Goal: Task Accomplishment & Management: Complete application form

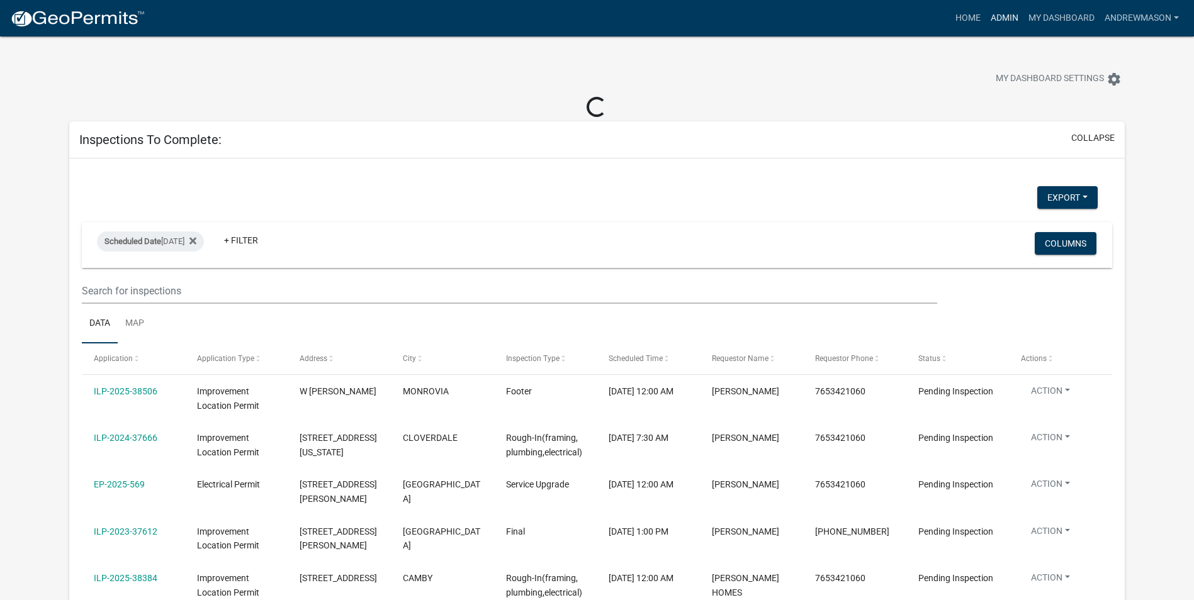
click at [1008, 20] on link "Admin" at bounding box center [1004, 18] width 38 height 24
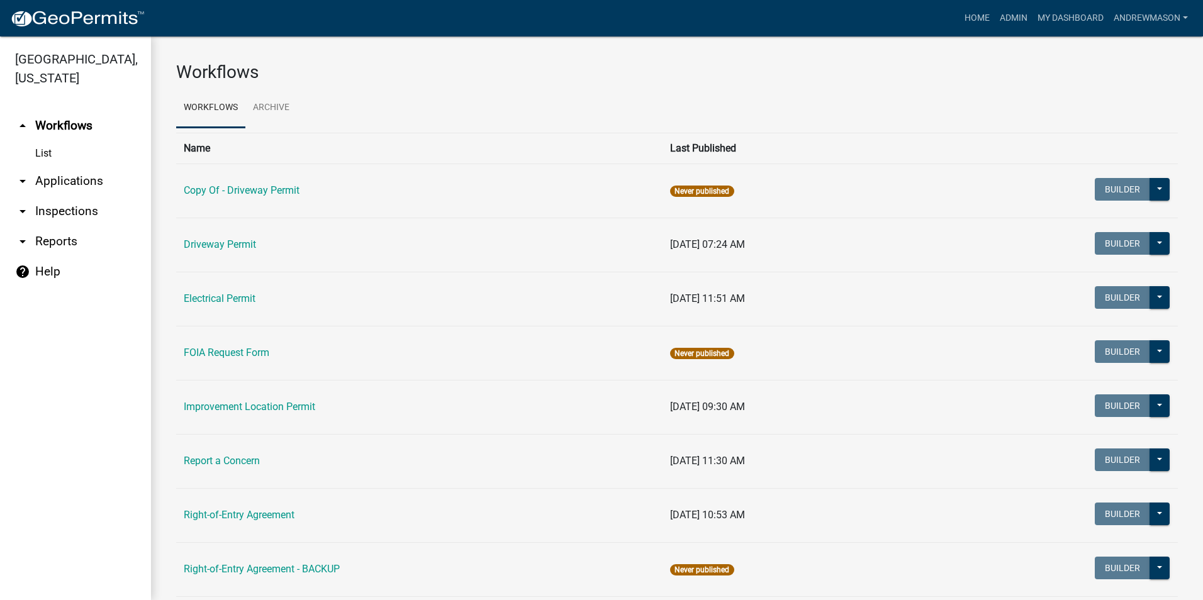
click at [85, 185] on link "arrow_drop_down Applications" at bounding box center [75, 181] width 151 height 30
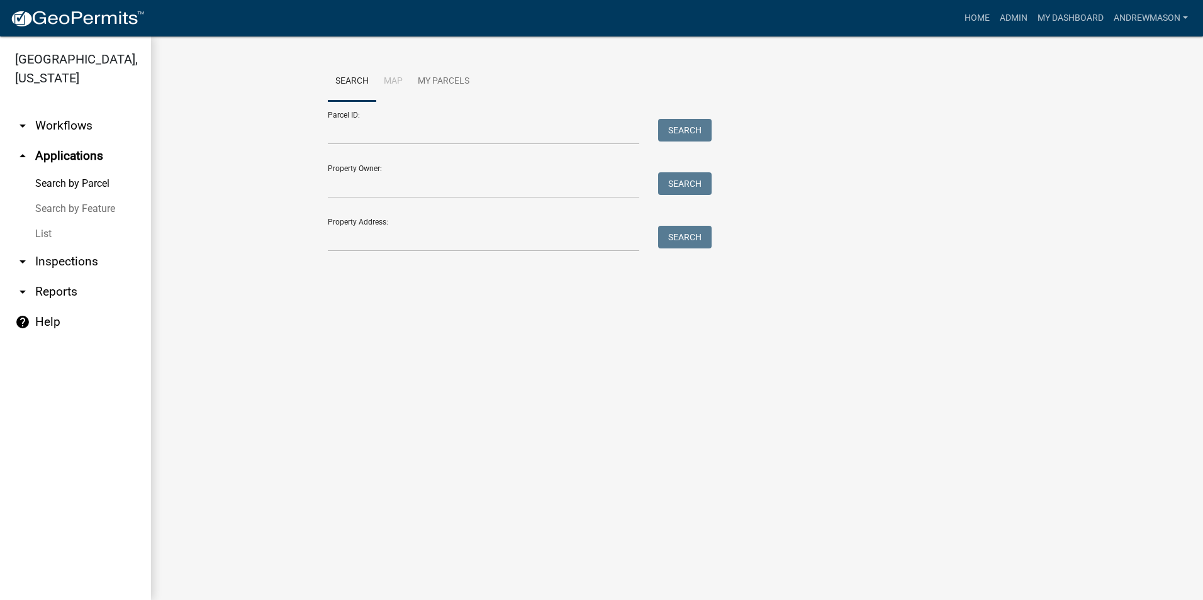
click at [43, 229] on link "List" at bounding box center [75, 233] width 151 height 25
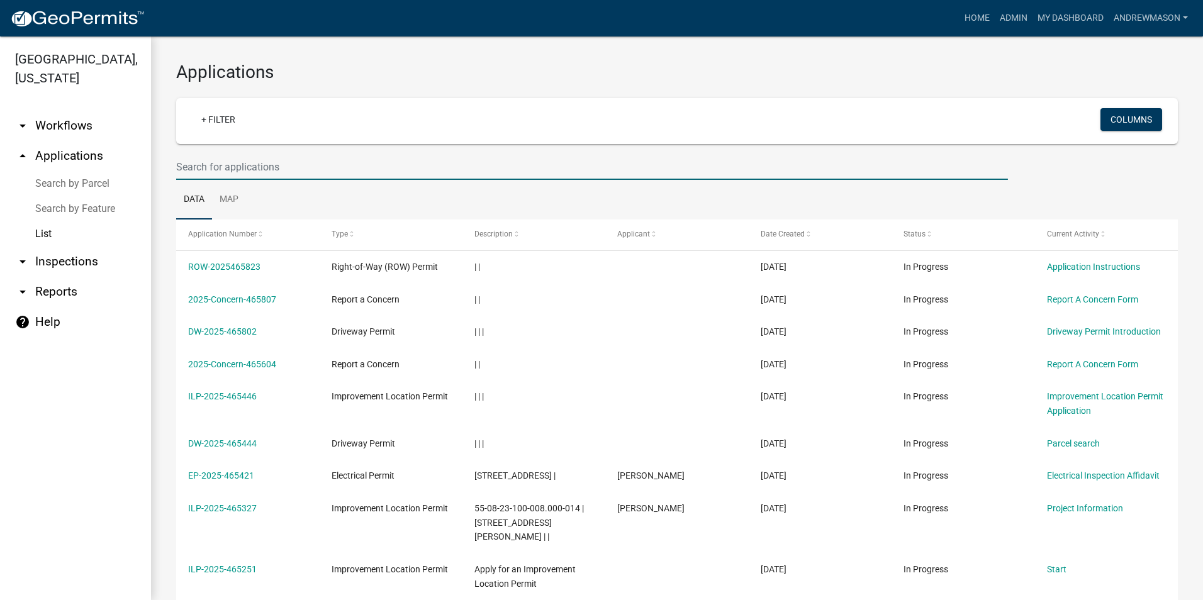
click at [196, 171] on input "text" at bounding box center [592, 167] width 832 height 26
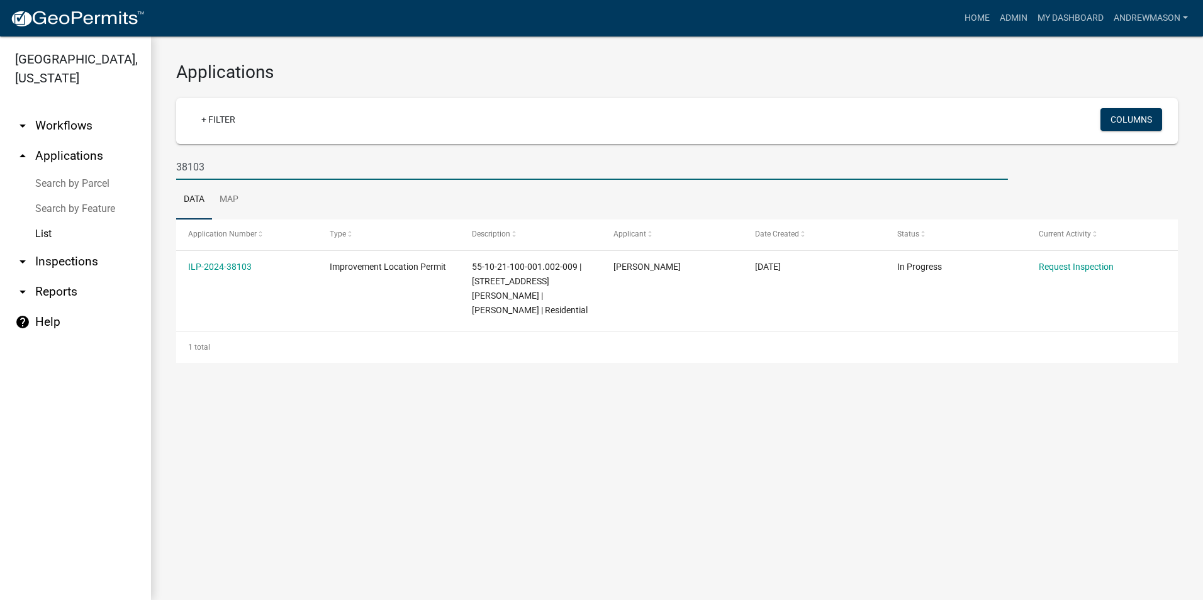
type input "38103"
click at [211, 266] on link "ILP-2024-38103" at bounding box center [220, 267] width 64 height 10
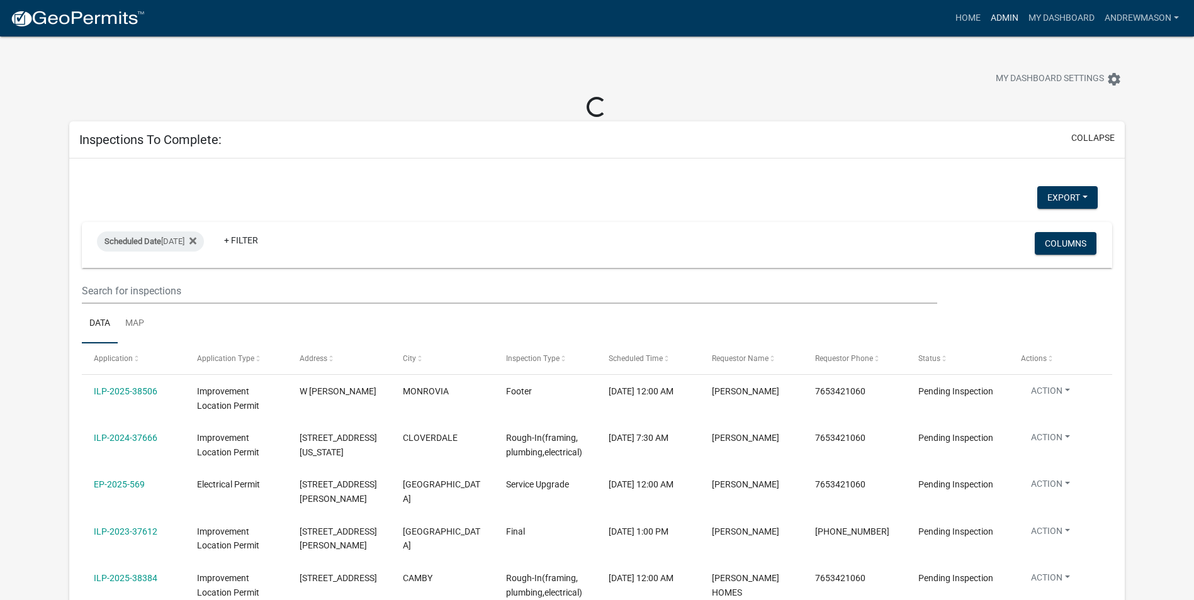
click at [998, 13] on link "Admin" at bounding box center [1004, 18] width 38 height 24
select select "3: 100"
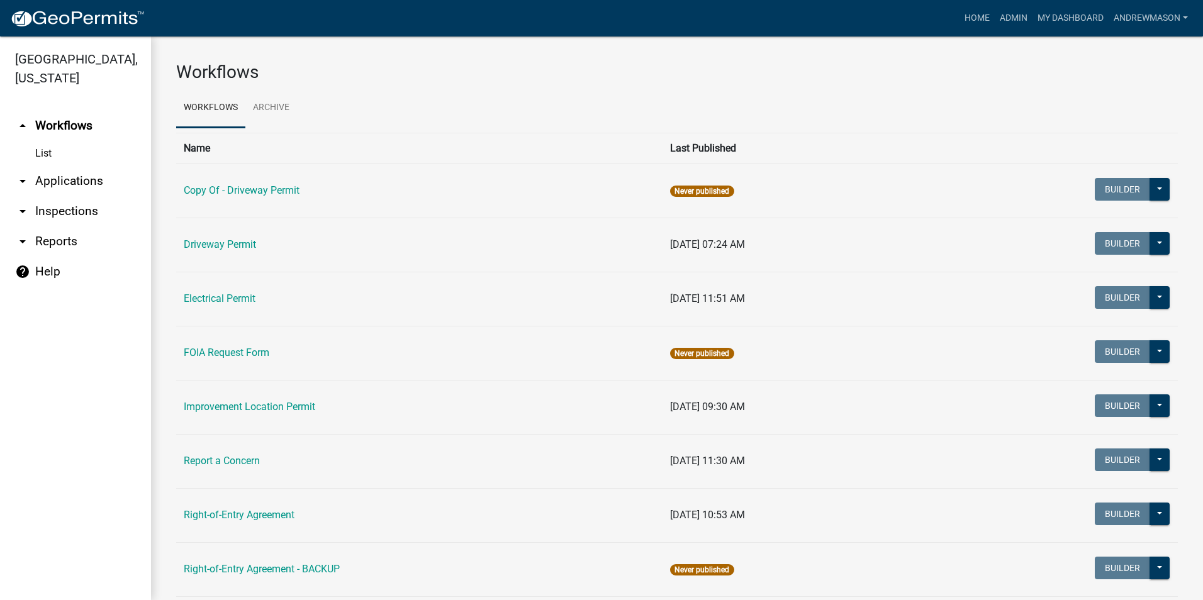
click at [70, 186] on link "arrow_drop_down Applications" at bounding box center [75, 181] width 151 height 30
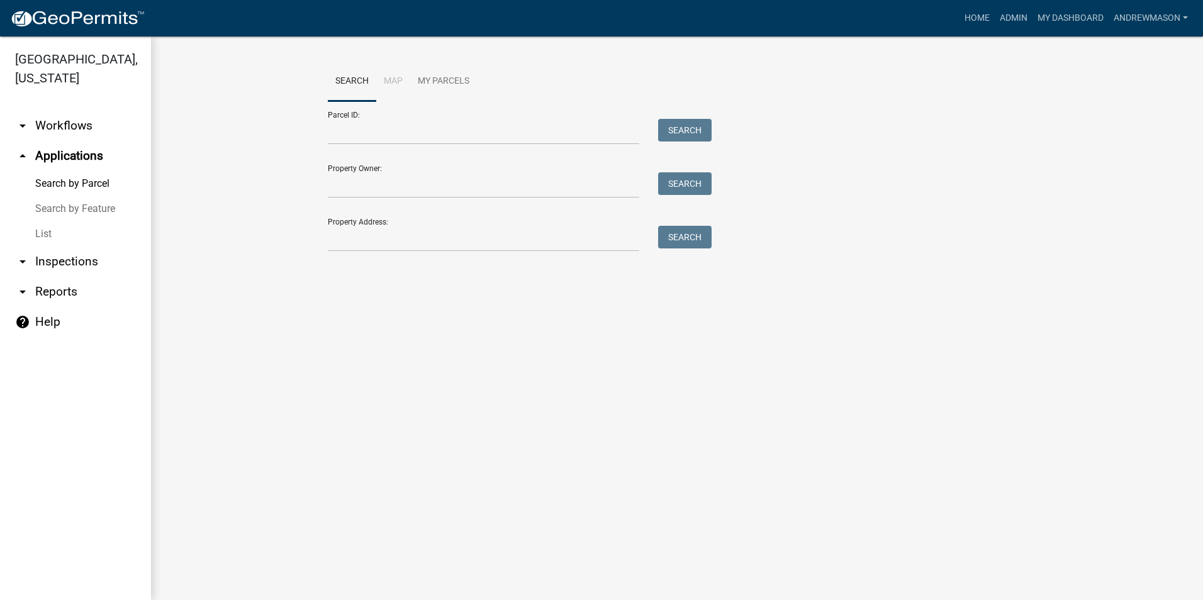
click at [48, 238] on link "List" at bounding box center [75, 233] width 151 height 25
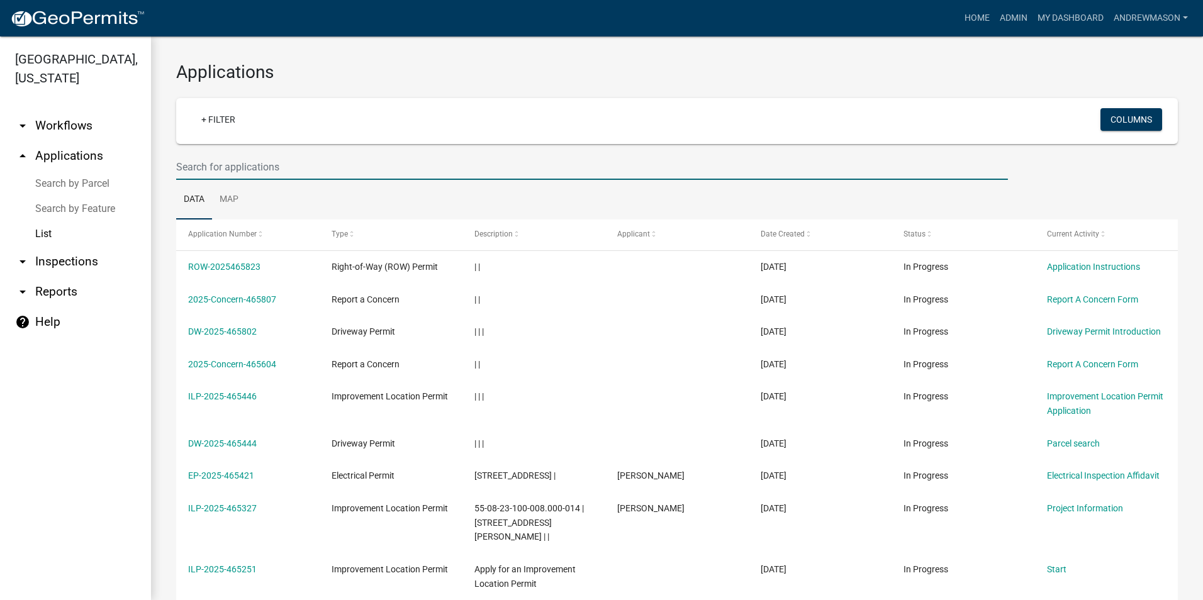
click at [206, 163] on input "text" at bounding box center [592, 167] width 832 height 26
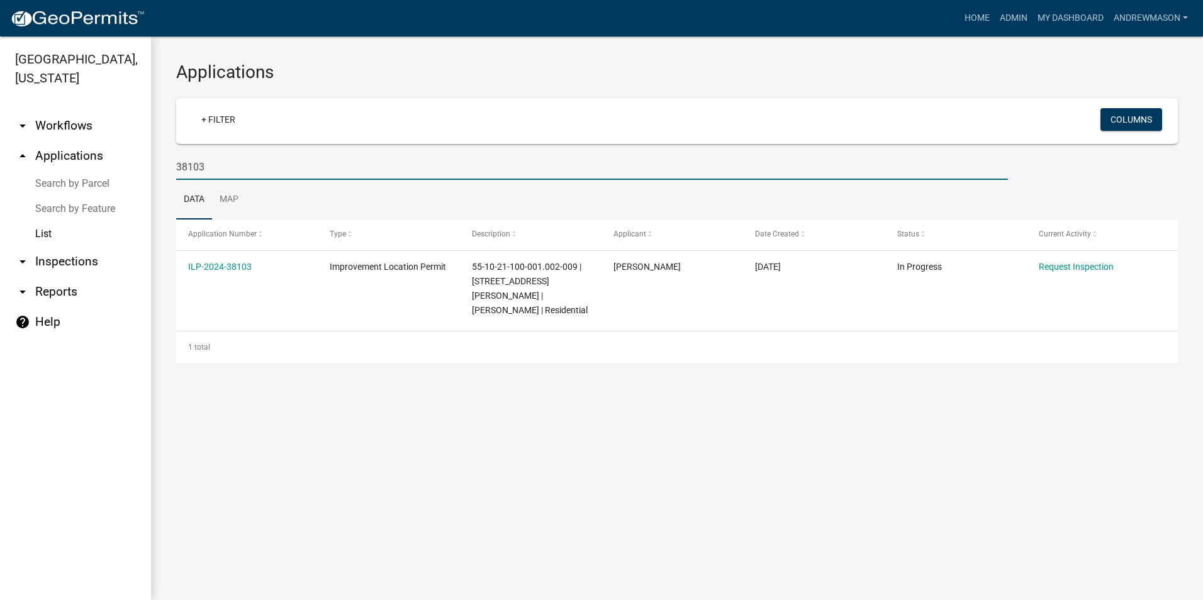
type input "38103"
click at [238, 266] on link "ILP-2024-38103" at bounding box center [220, 267] width 64 height 10
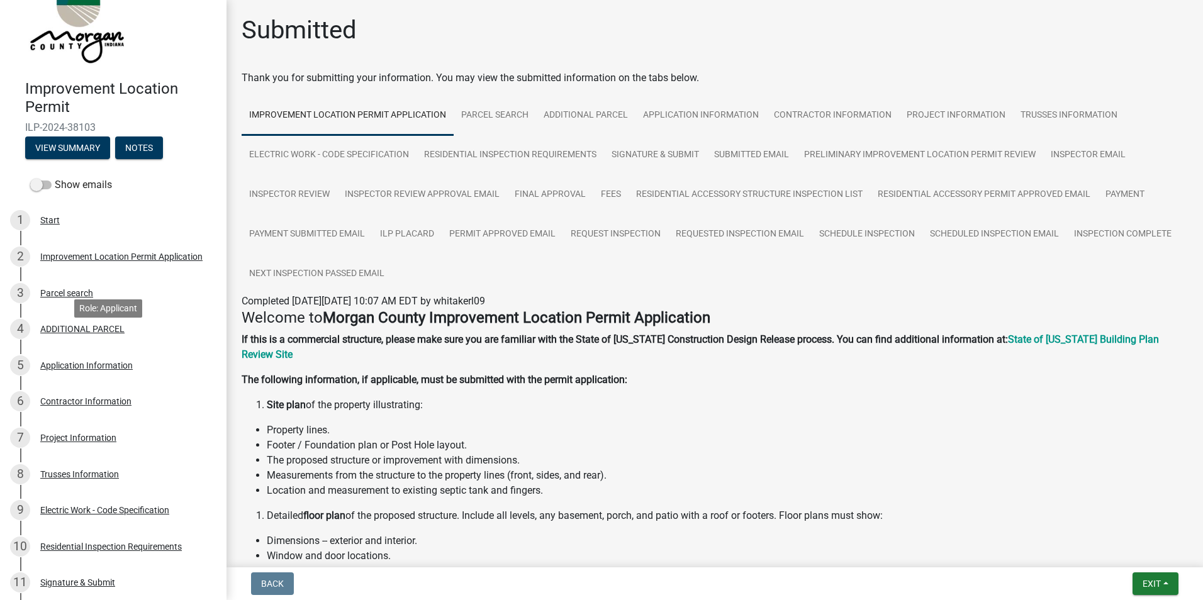
scroll to position [63, 0]
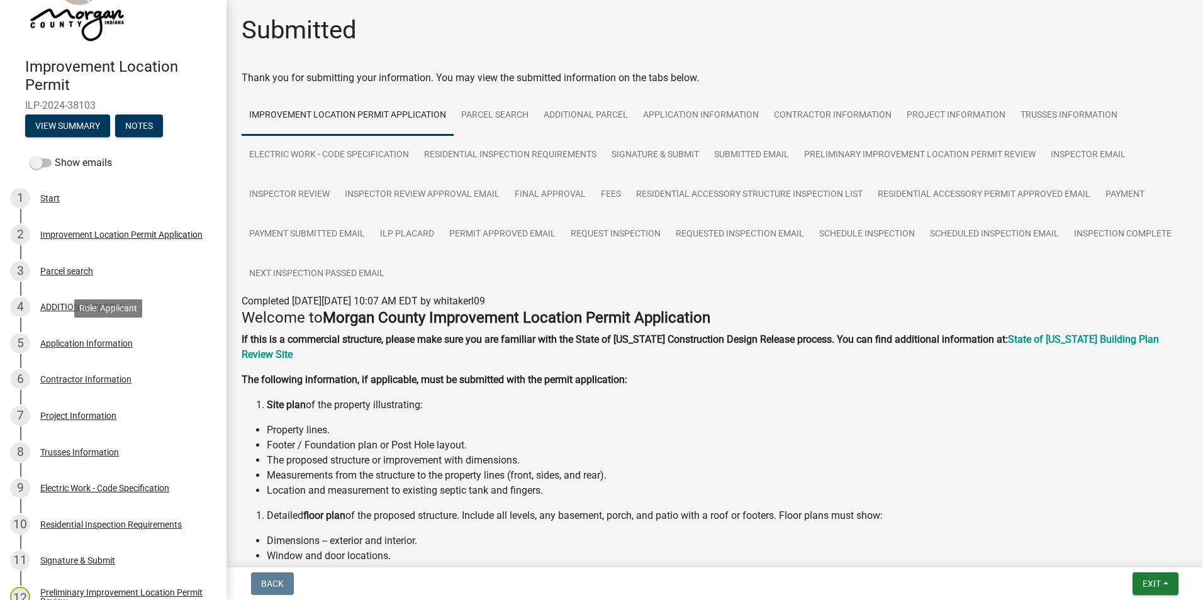
click at [71, 340] on div "Application Information" at bounding box center [86, 343] width 92 height 9
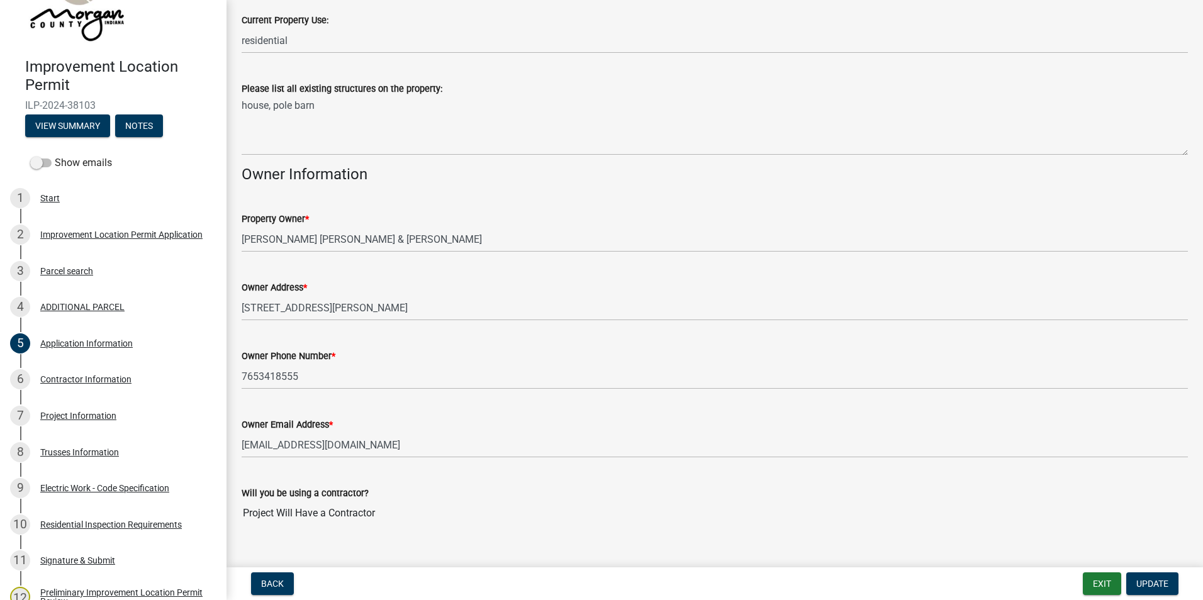
scroll to position [491, 0]
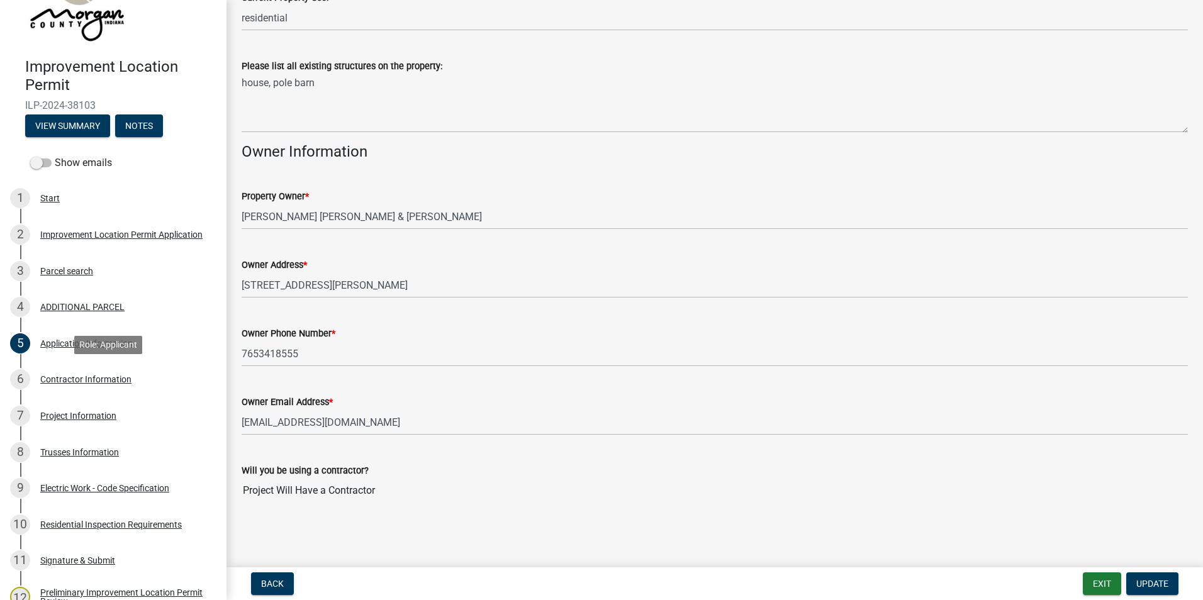
click at [59, 381] on div "Contractor Information" at bounding box center [85, 379] width 91 height 9
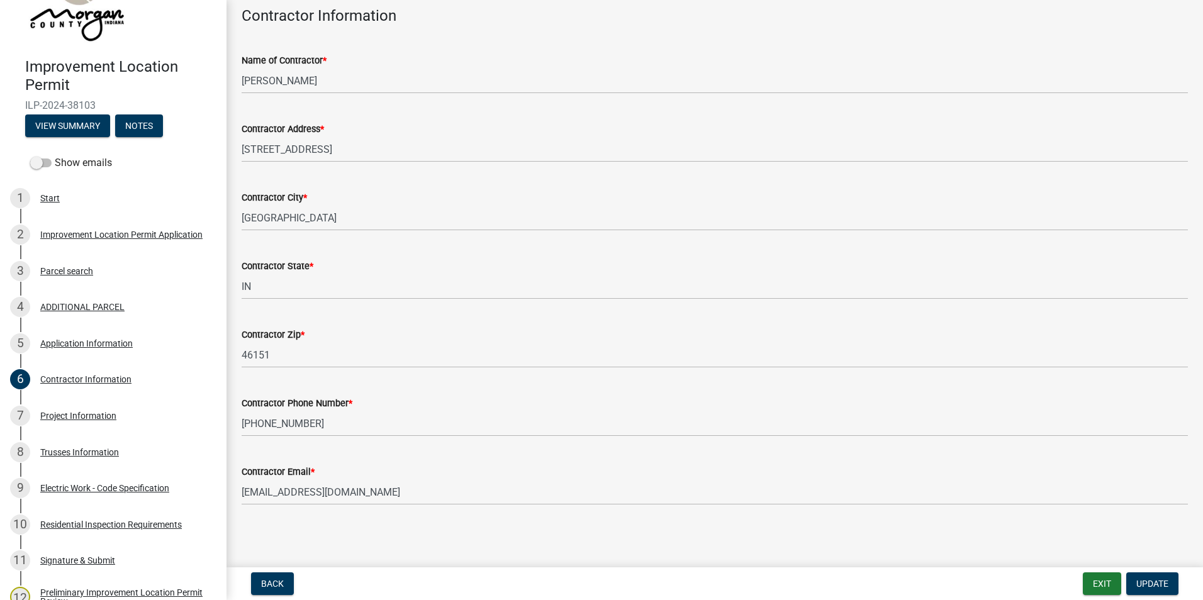
scroll to position [65, 0]
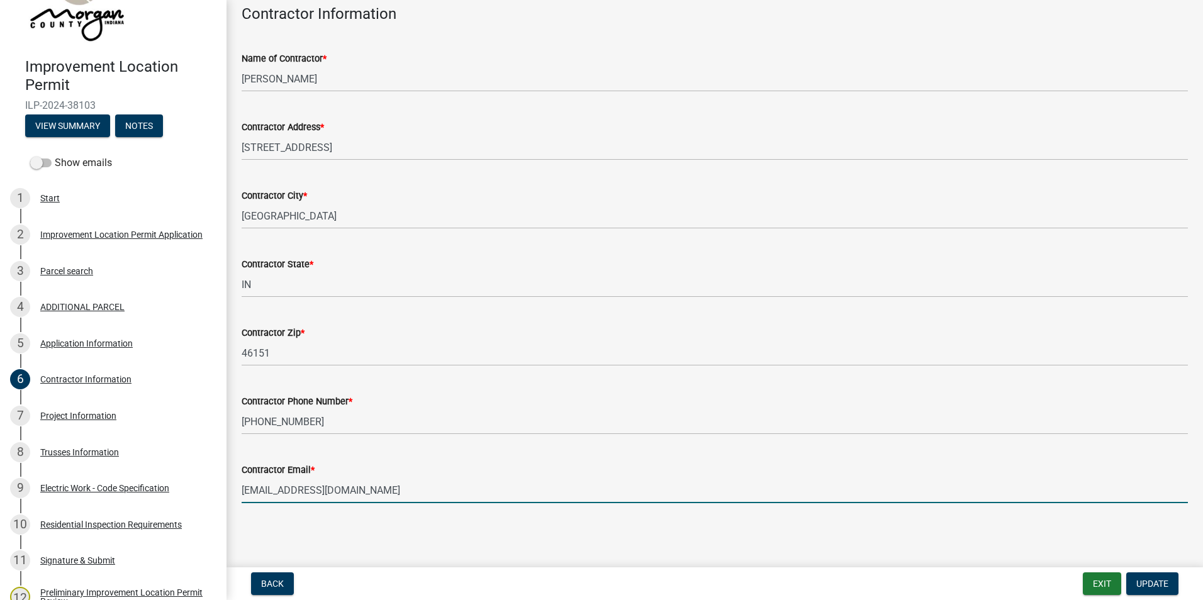
drag, startPoint x: 366, startPoint y: 495, endPoint x: 245, endPoint y: 492, distance: 120.8
click at [245, 492] on input "[EMAIL_ADDRESS][DOMAIN_NAME]" at bounding box center [715, 491] width 946 height 26
drag, startPoint x: 382, startPoint y: 486, endPoint x: 372, endPoint y: 487, distance: 9.5
click at [381, 486] on input "[EMAIL_ADDRESS][DOMAIN_NAME]" at bounding box center [715, 491] width 946 height 26
click at [366, 490] on input "[EMAIL_ADDRESS][DOMAIN_NAME]" at bounding box center [715, 491] width 946 height 26
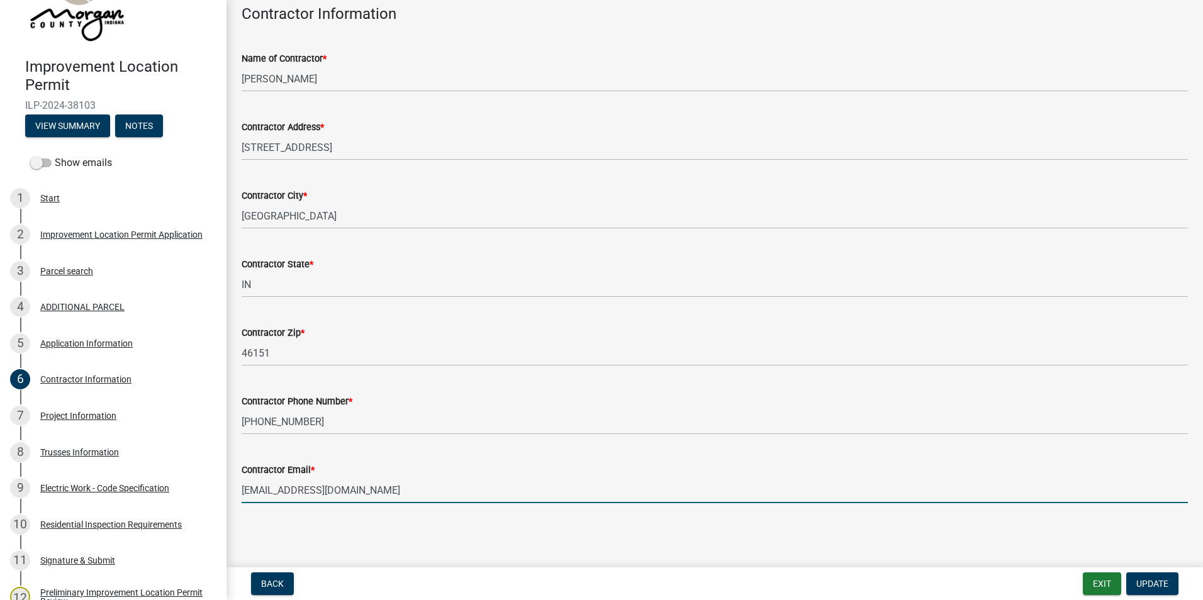
drag, startPoint x: 380, startPoint y: 450, endPoint x: 410, endPoint y: 499, distance: 56.8
click at [410, 499] on input "[EMAIL_ADDRESS][DOMAIN_NAME]" at bounding box center [715, 491] width 946 height 26
drag, startPoint x: 364, startPoint y: 491, endPoint x: 244, endPoint y: 486, distance: 120.3
click at [243, 486] on input "[EMAIL_ADDRESS][DOMAIN_NAME]" at bounding box center [715, 491] width 946 height 26
click at [400, 496] on input "[EMAIL_ADDRESS][DOMAIN_NAME]" at bounding box center [715, 491] width 946 height 26
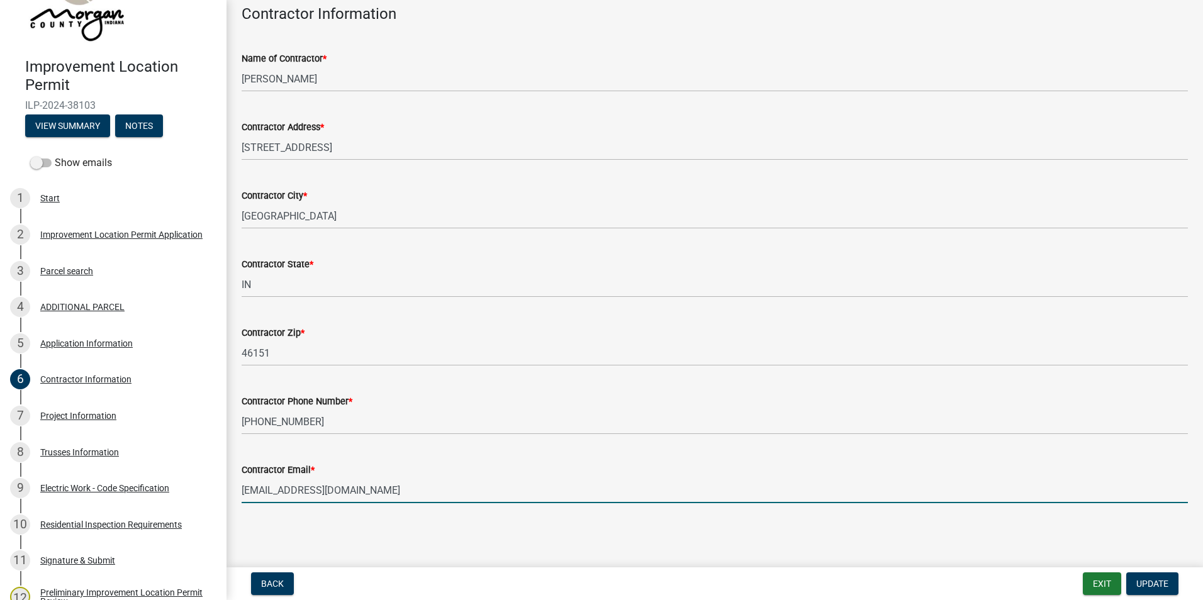
drag, startPoint x: 362, startPoint y: 493, endPoint x: 239, endPoint y: 494, distance: 123.3
click at [239, 494] on div "Contractor Email * [EMAIL_ADDRESS][DOMAIN_NAME]" at bounding box center [714, 474] width 965 height 59
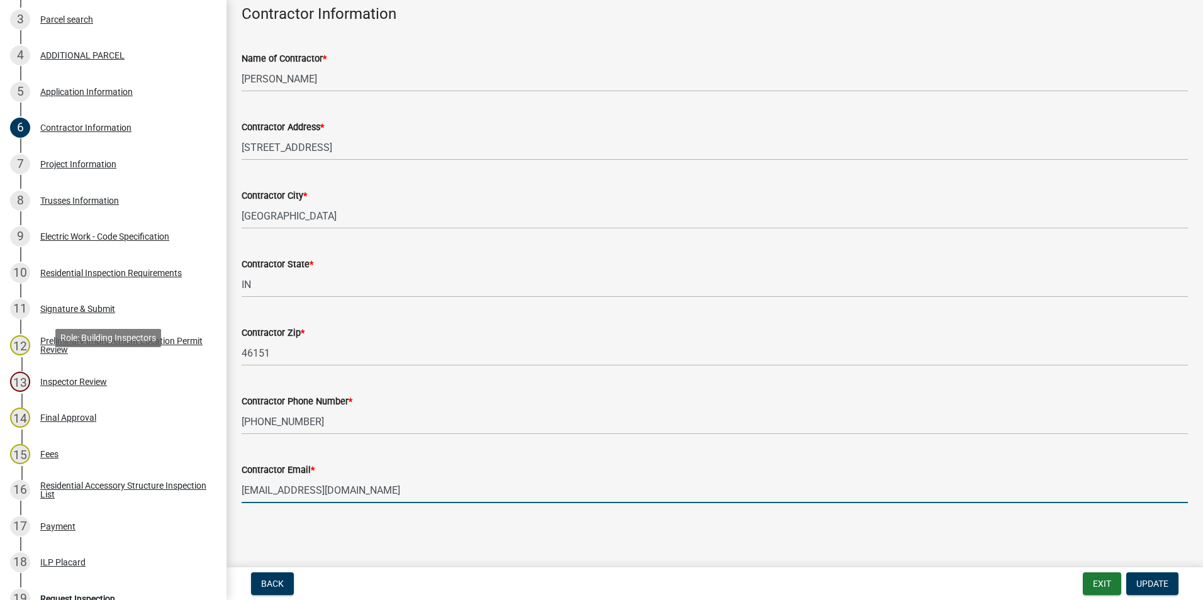
scroll to position [440, 0]
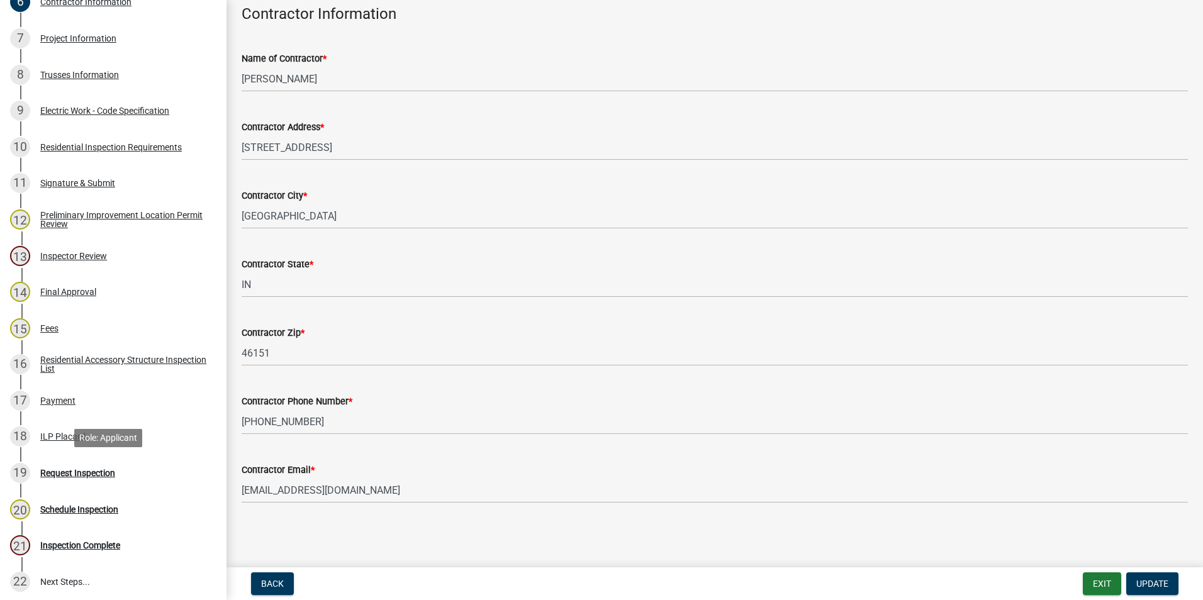
click at [85, 473] on div "Request Inspection" at bounding box center [77, 473] width 75 height 9
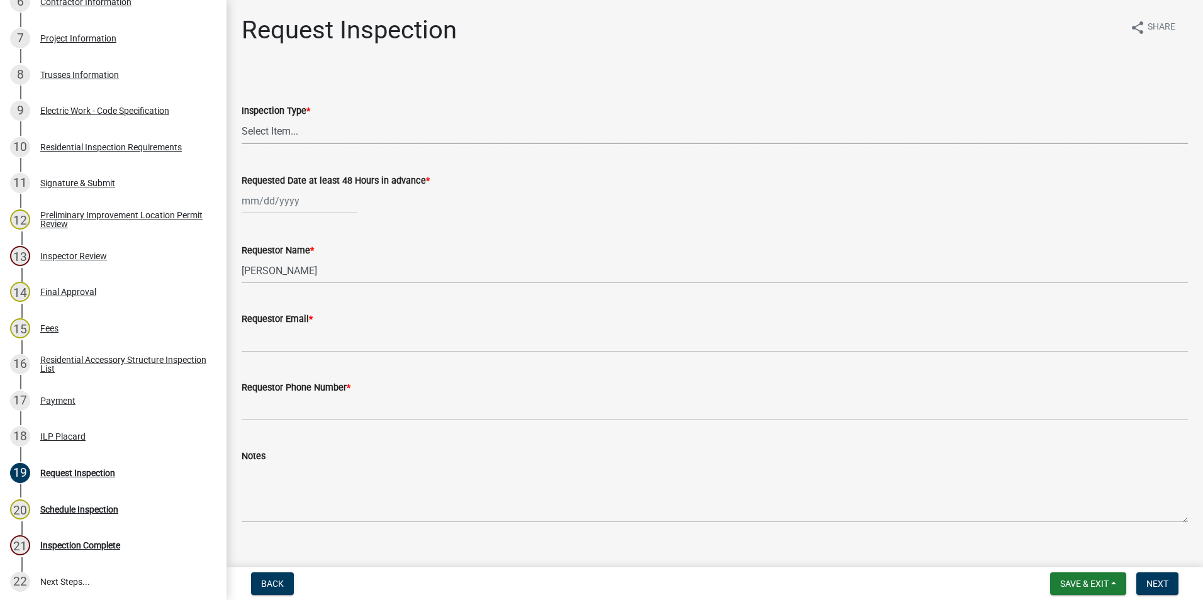
click at [334, 131] on select "Select Item... Footer Hole Bonding Underslab Foundation, Piers, Tie downs Prewa…" at bounding box center [715, 131] width 946 height 26
click at [242, 118] on select "Select Item... Footer Hole Bonding Underslab Foundation, Piers, Tie downs Prewa…" at bounding box center [715, 131] width 946 height 26
select select "3253dac2-1d86-45f1-a214-ed1758c04f61"
click at [291, 199] on div "[DATE] Mo Tu We Th Fr Sa Su 28 29 30 31 1 2 3 4 5 6 7 8 9 10 11 12 13 14 15 16 …" at bounding box center [299, 201] width 115 height 26
click at [271, 330] on div "19" at bounding box center [274, 328] width 20 height 20
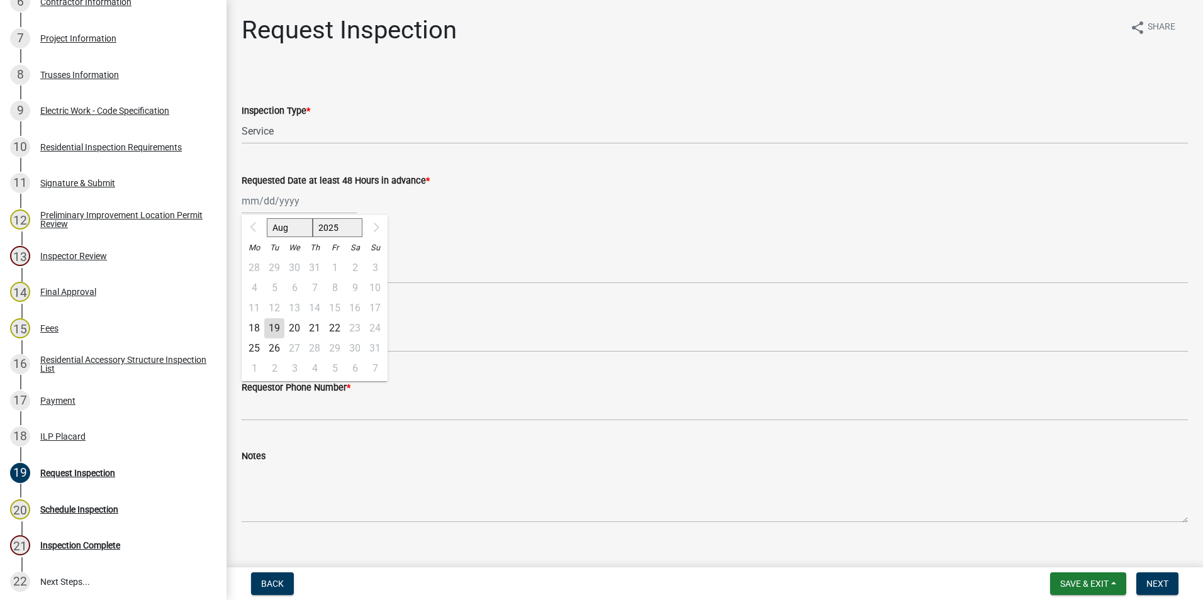
type input "[DATE]"
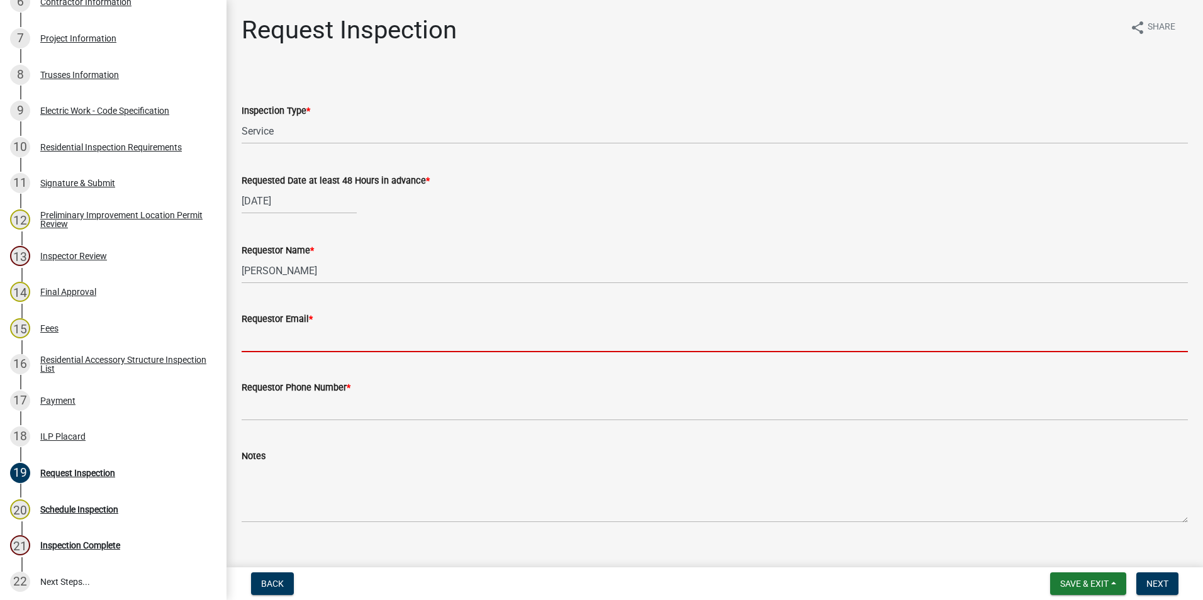
click at [269, 340] on input "Requestor Email *" at bounding box center [715, 340] width 946 height 26
paste input "[EMAIL_ADDRESS][DOMAIN_NAME]"
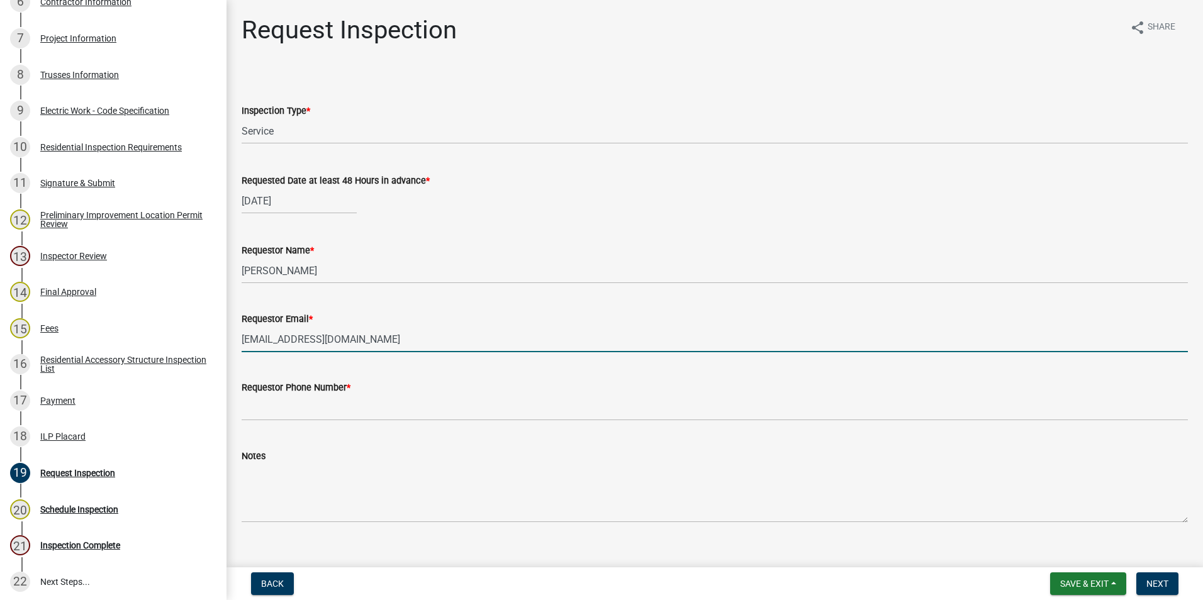
type input "[EMAIL_ADDRESS][DOMAIN_NAME]"
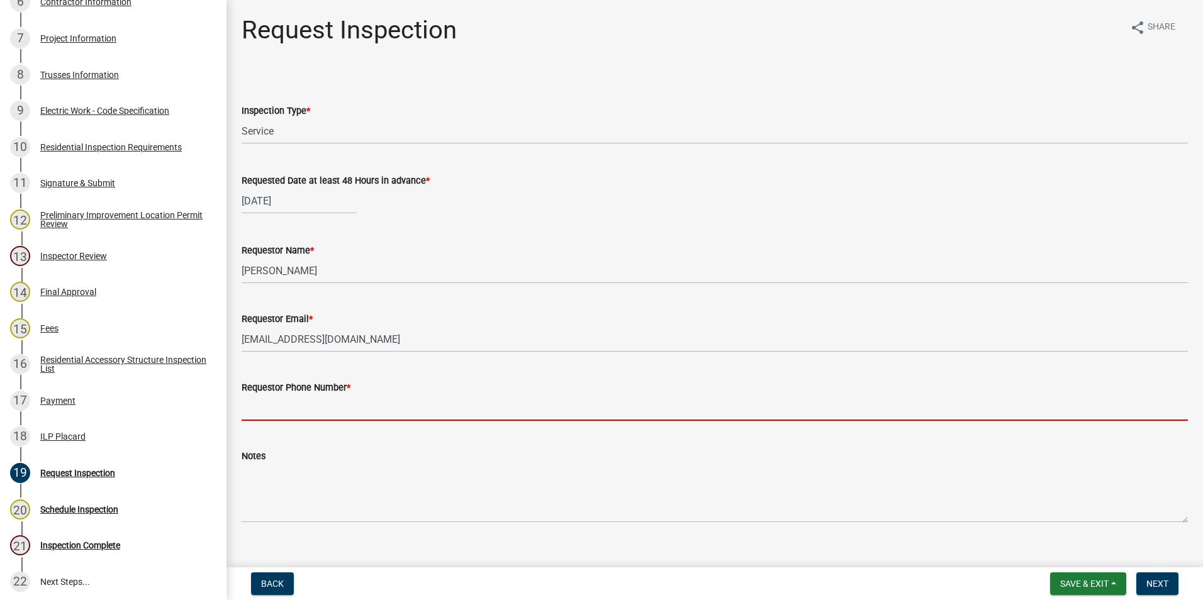
click at [301, 404] on input "Requestor Phone Number *" at bounding box center [715, 408] width 946 height 26
type input "7653421060"
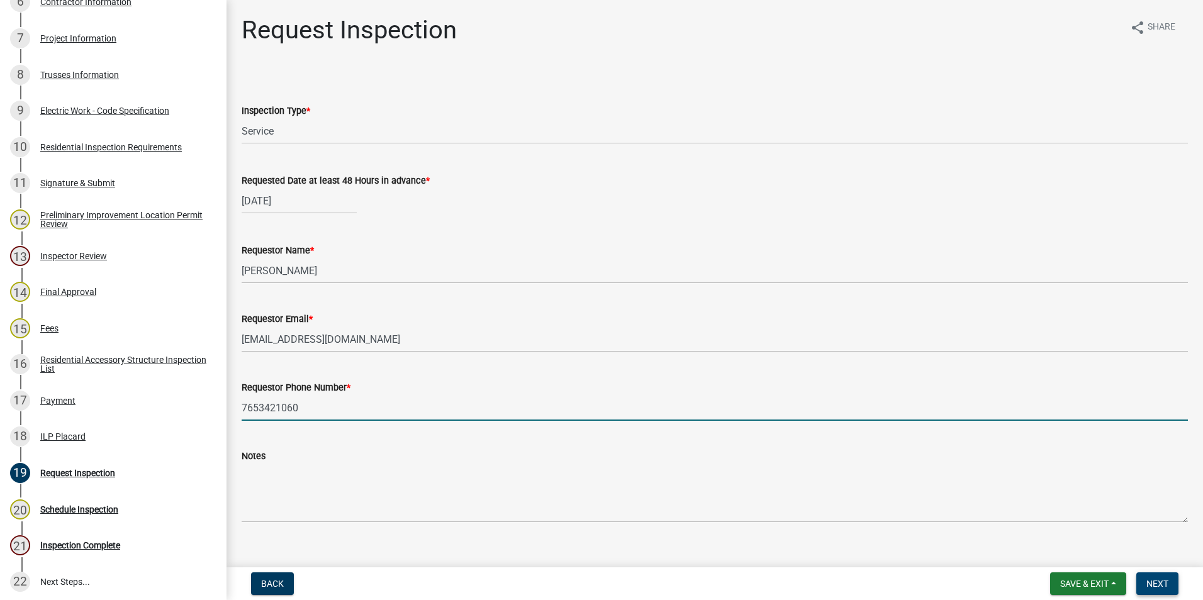
click at [1153, 581] on span "Next" at bounding box center [1157, 584] width 22 height 10
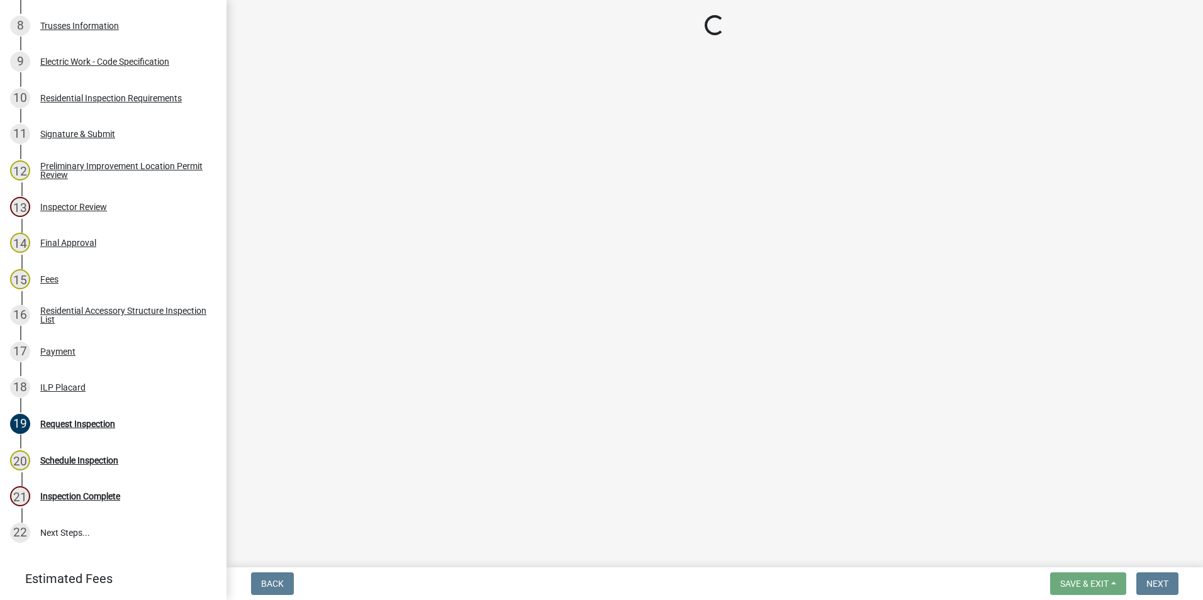
scroll to position [503, 0]
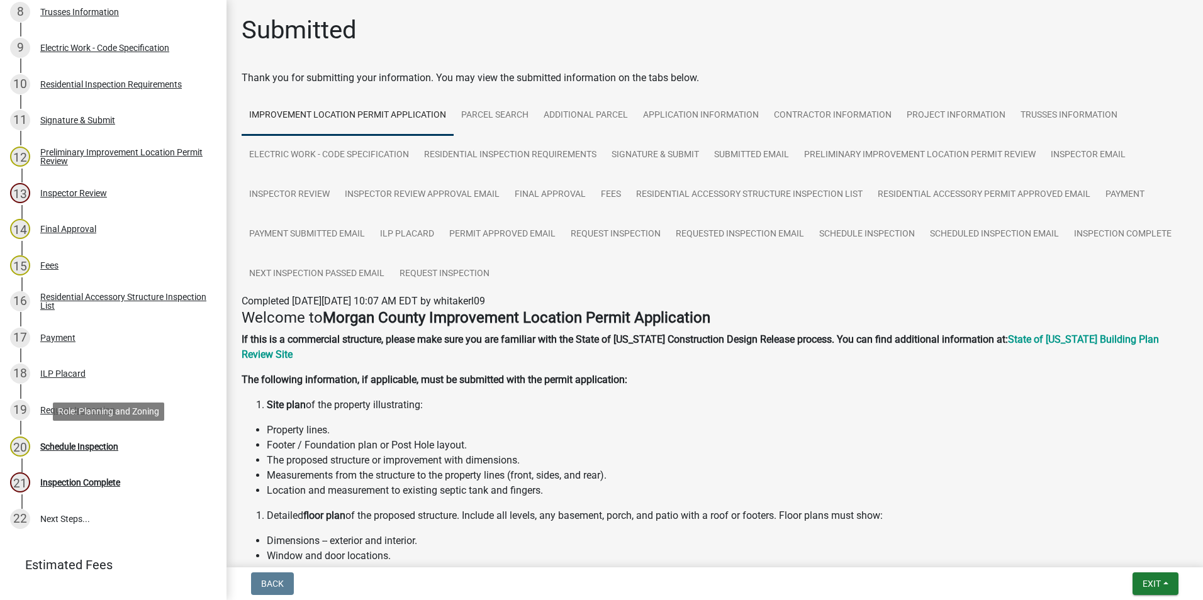
click at [93, 444] on div "Schedule Inspection" at bounding box center [79, 446] width 78 height 9
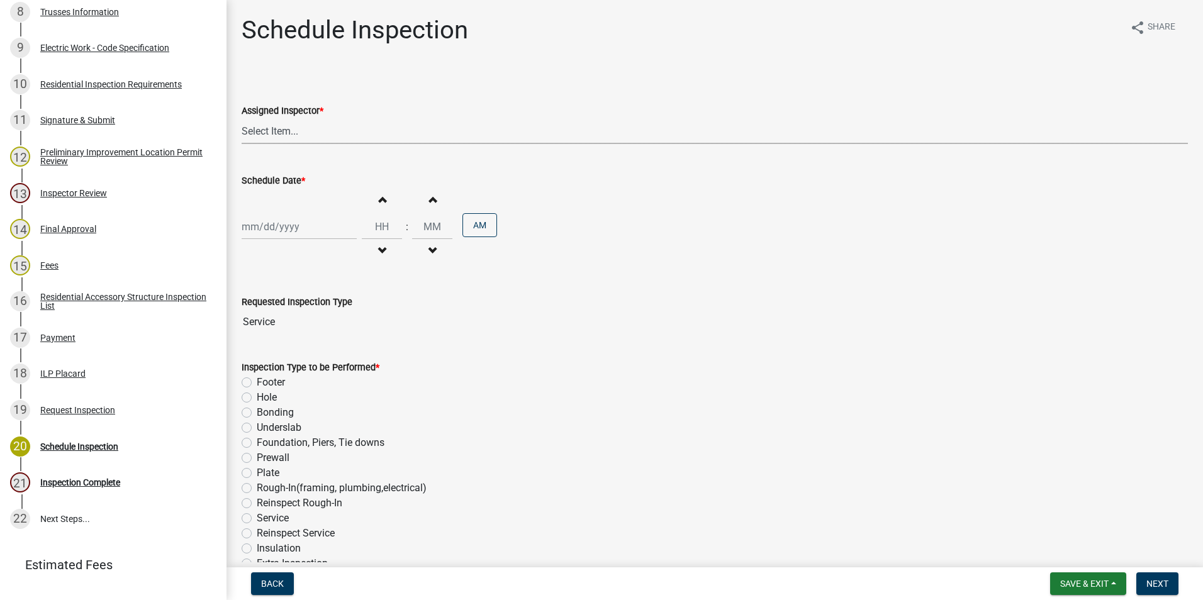
click at [316, 133] on select "Select Item... [PERSON_NAME] ([PERSON_NAME]) AndrewMason ([PERSON_NAME])" at bounding box center [715, 131] width 946 height 26
select select "47d75678-cf87-418f-879d-88d5340f2bcb"
click at [242, 118] on select "Select Item... [PERSON_NAME] ([PERSON_NAME]) AndrewMason ([PERSON_NAME])" at bounding box center [715, 131] width 946 height 26
click at [293, 227] on div at bounding box center [299, 227] width 115 height 26
select select "8"
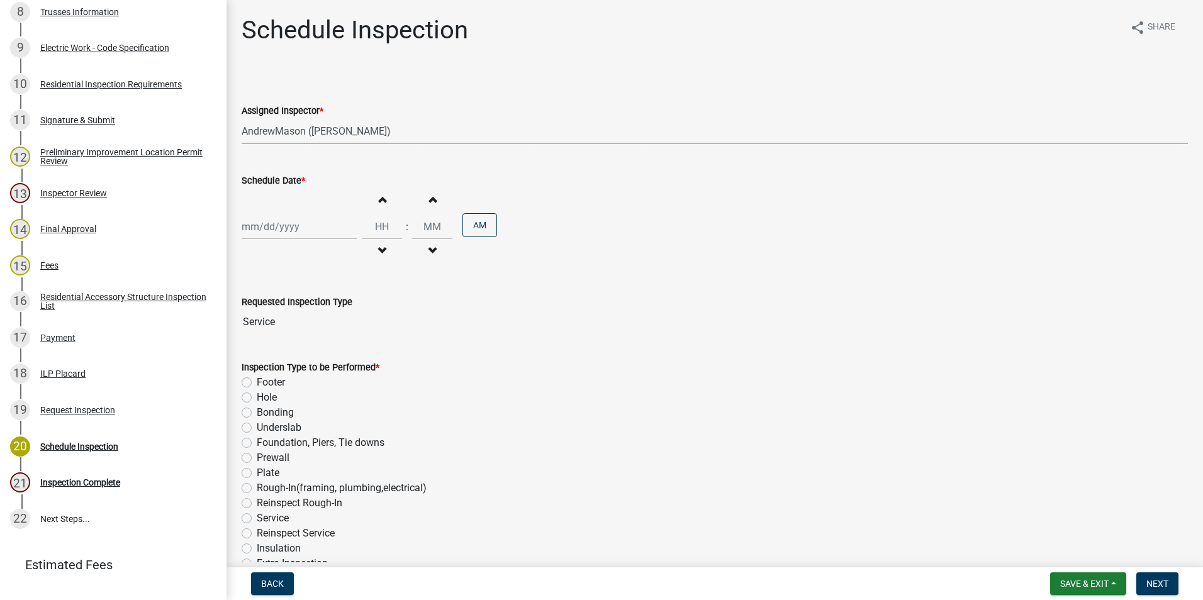
select select "2025"
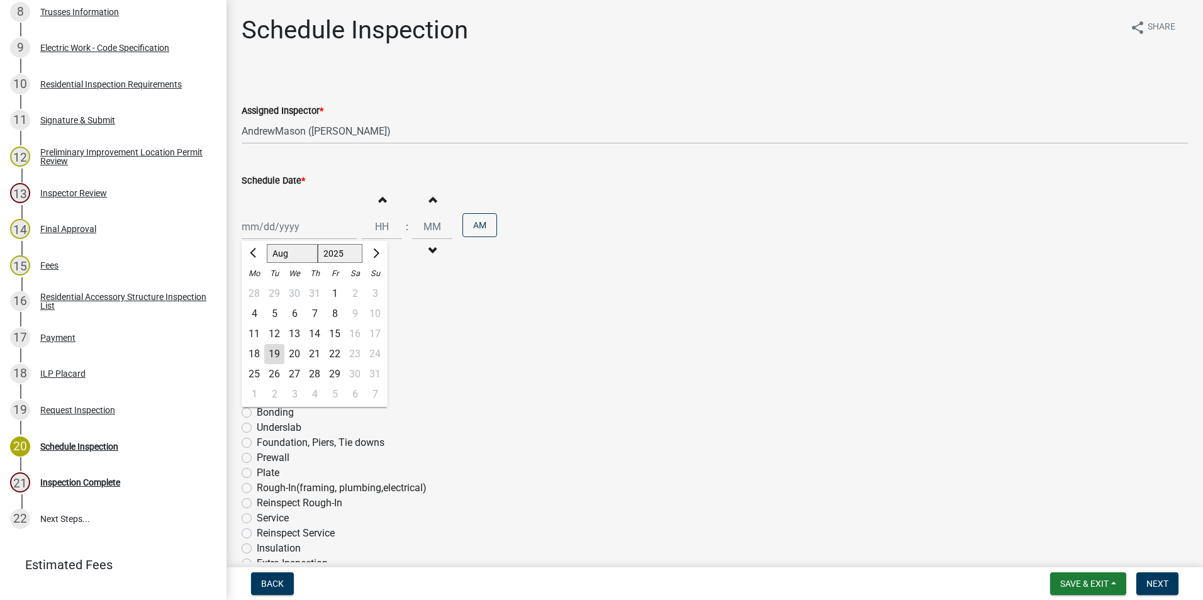
click at [276, 355] on div "19" at bounding box center [274, 354] width 20 height 20
type input "[DATE]"
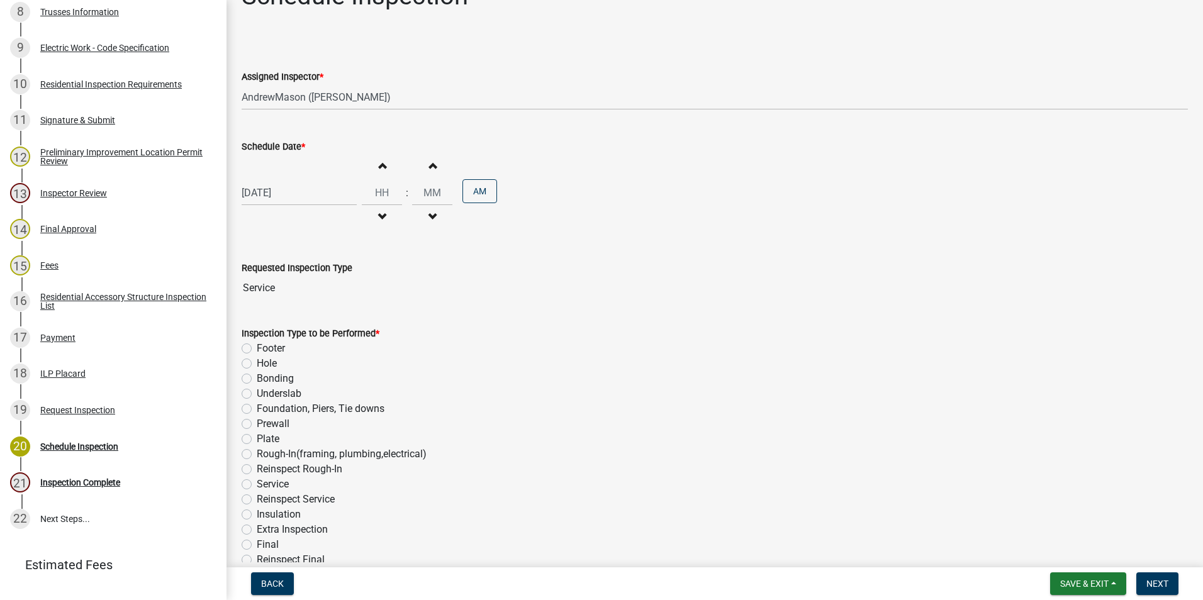
scroll to position [99, 0]
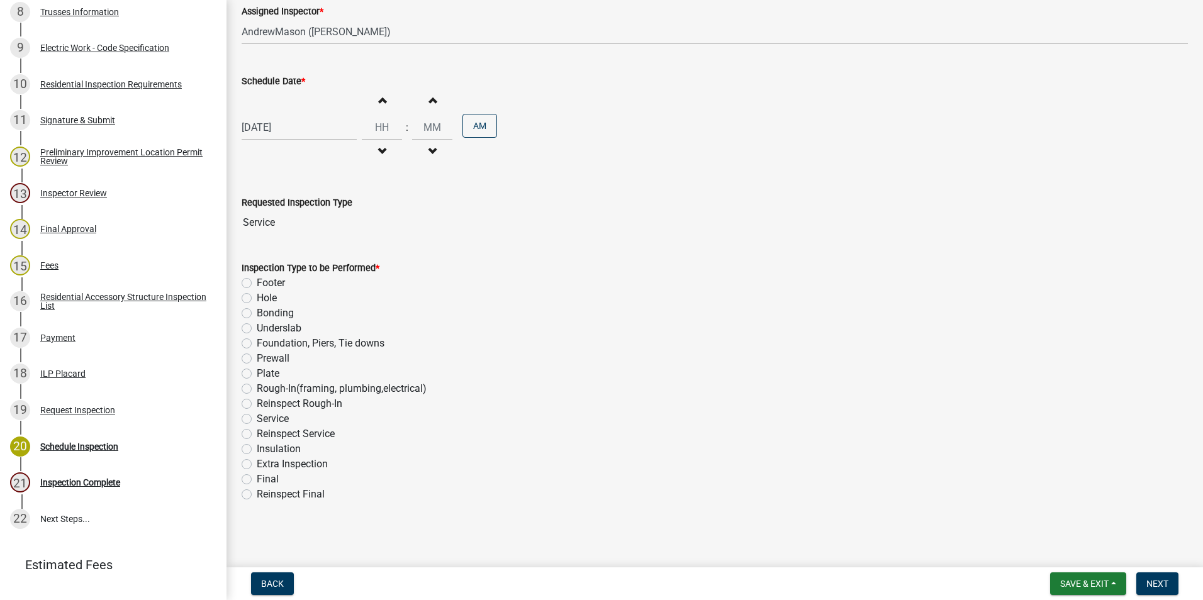
click at [257, 422] on label "Service" at bounding box center [273, 418] width 32 height 15
click at [257, 420] on input "Service" at bounding box center [261, 415] width 8 height 8
radio input "true"
click at [1149, 584] on span "Next" at bounding box center [1157, 584] width 22 height 10
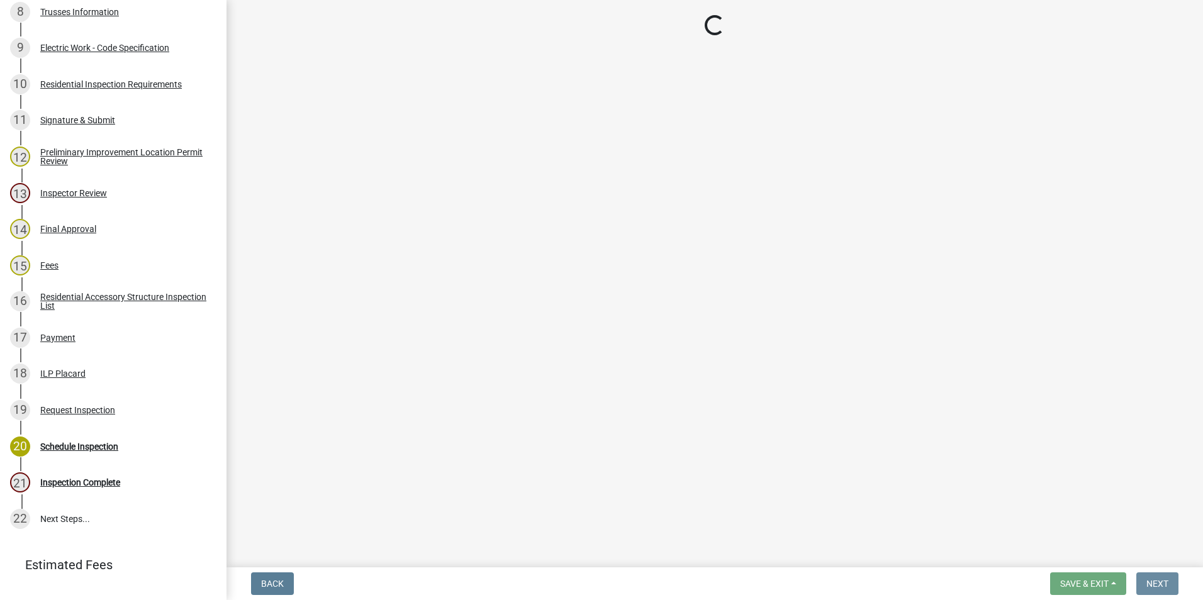
scroll to position [0, 0]
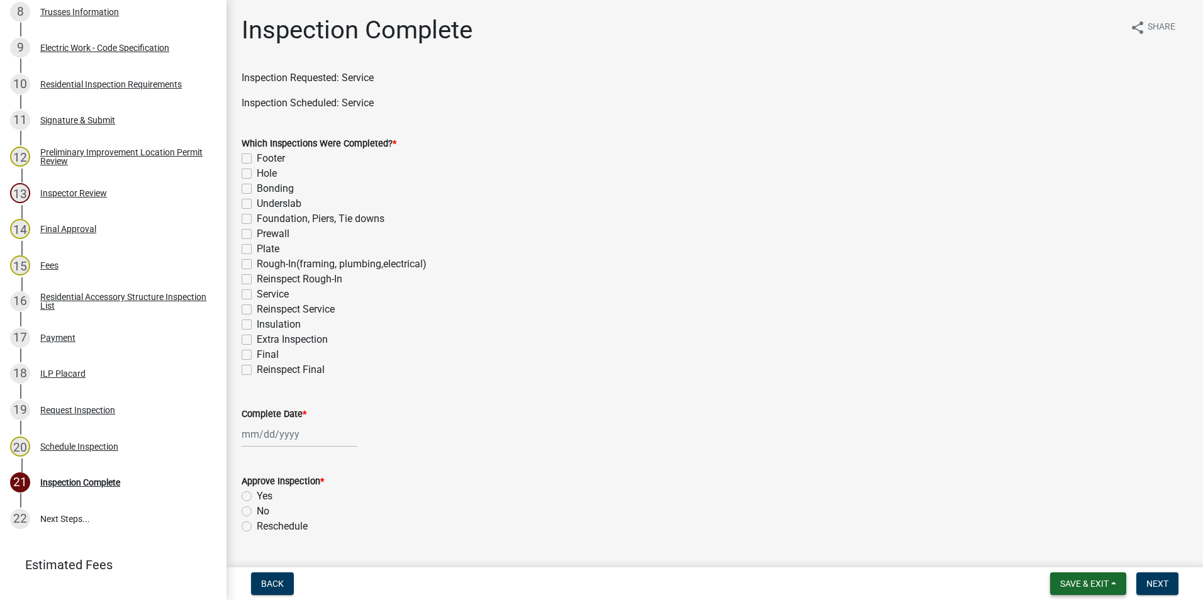
click at [1064, 583] on span "Save & Exit" at bounding box center [1084, 584] width 48 height 10
click at [1061, 546] on button "Save & Exit" at bounding box center [1076, 551] width 101 height 30
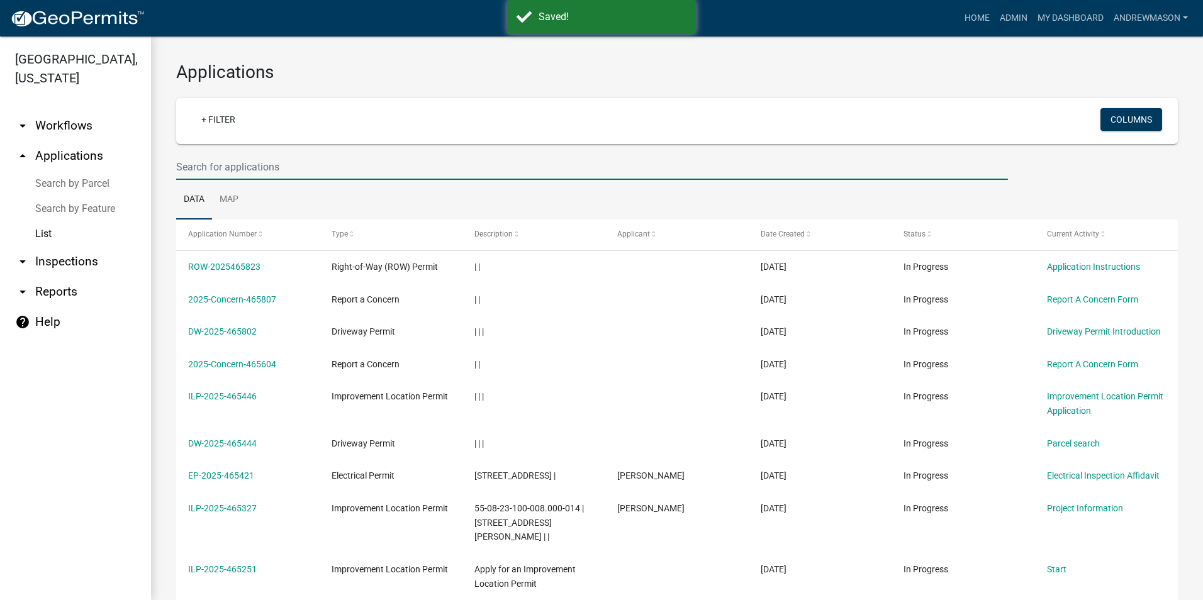
click at [185, 164] on input "text" at bounding box center [592, 167] width 832 height 26
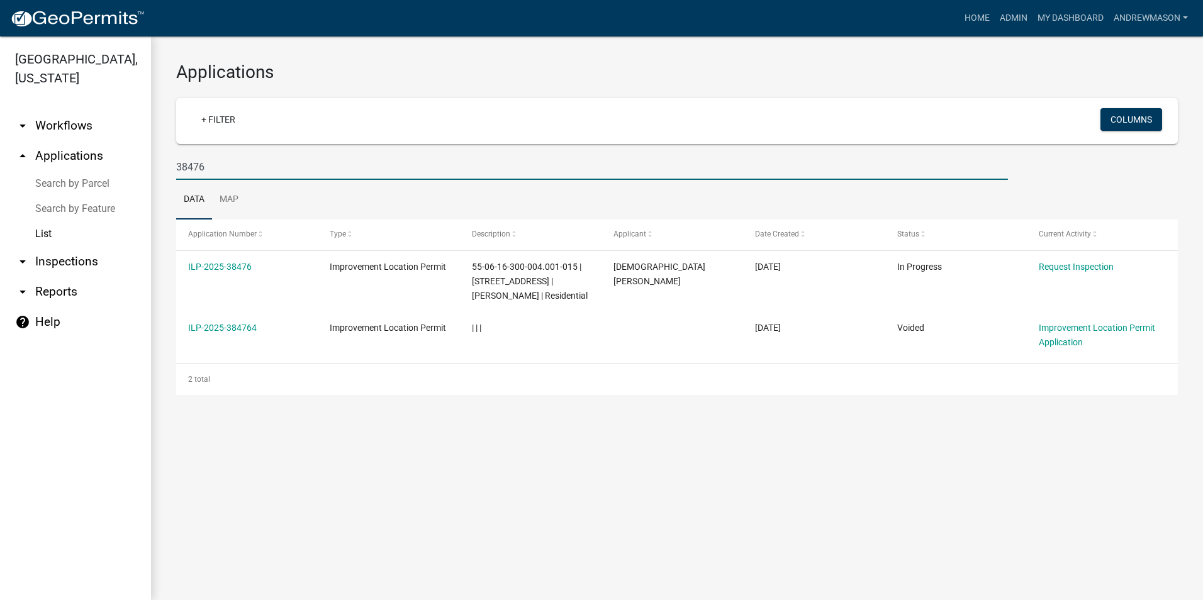
type input "38476"
click at [240, 269] on link "ILP-2025-38476" at bounding box center [220, 267] width 64 height 10
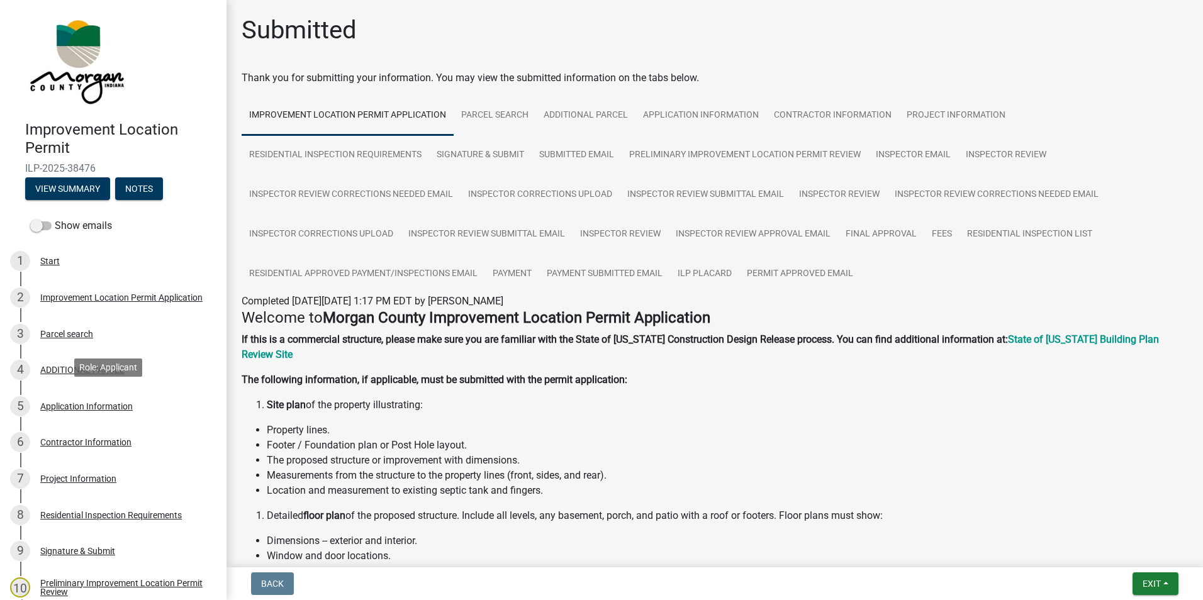
scroll to position [63, 0]
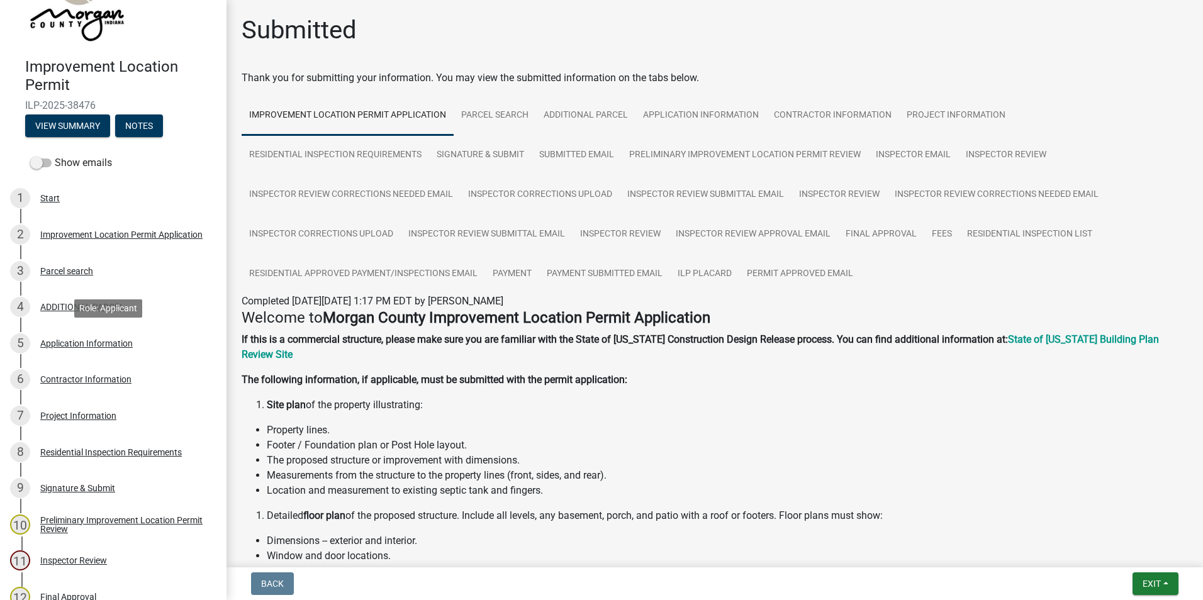
click at [101, 340] on div "Application Information" at bounding box center [86, 343] width 92 height 9
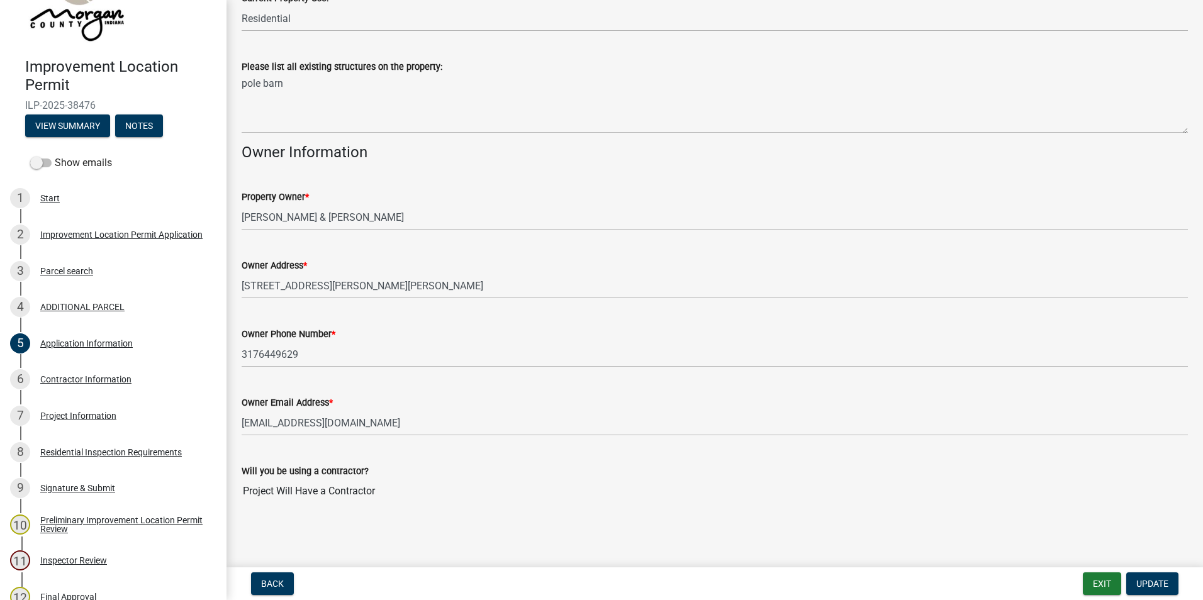
scroll to position [470, 0]
click at [78, 377] on div "Contractor Information" at bounding box center [85, 379] width 91 height 9
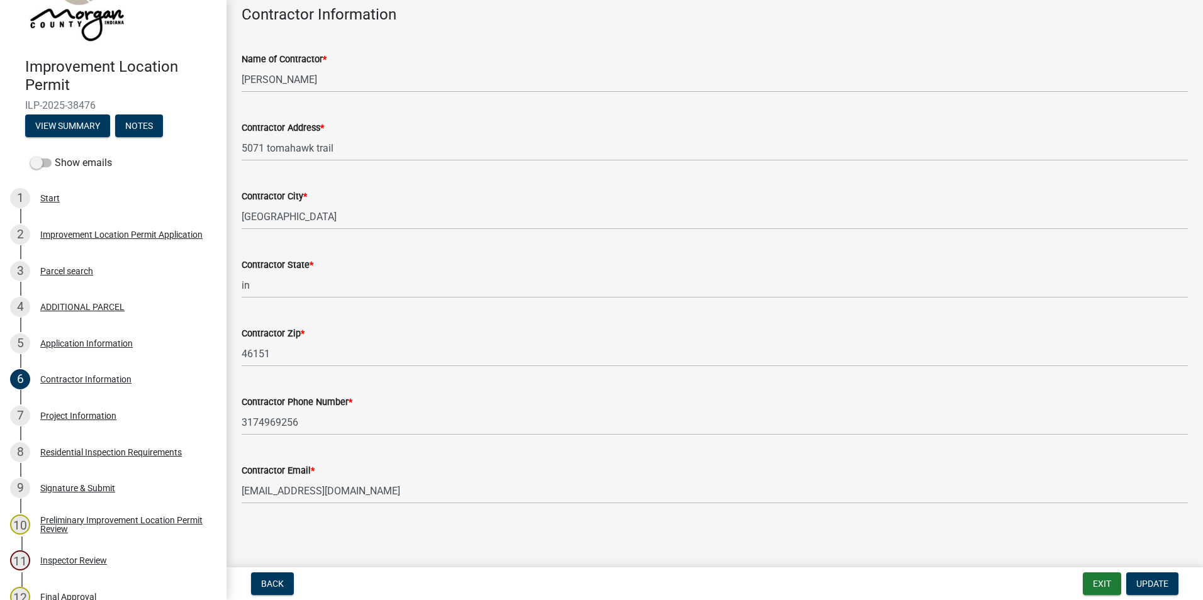
scroll to position [65, 0]
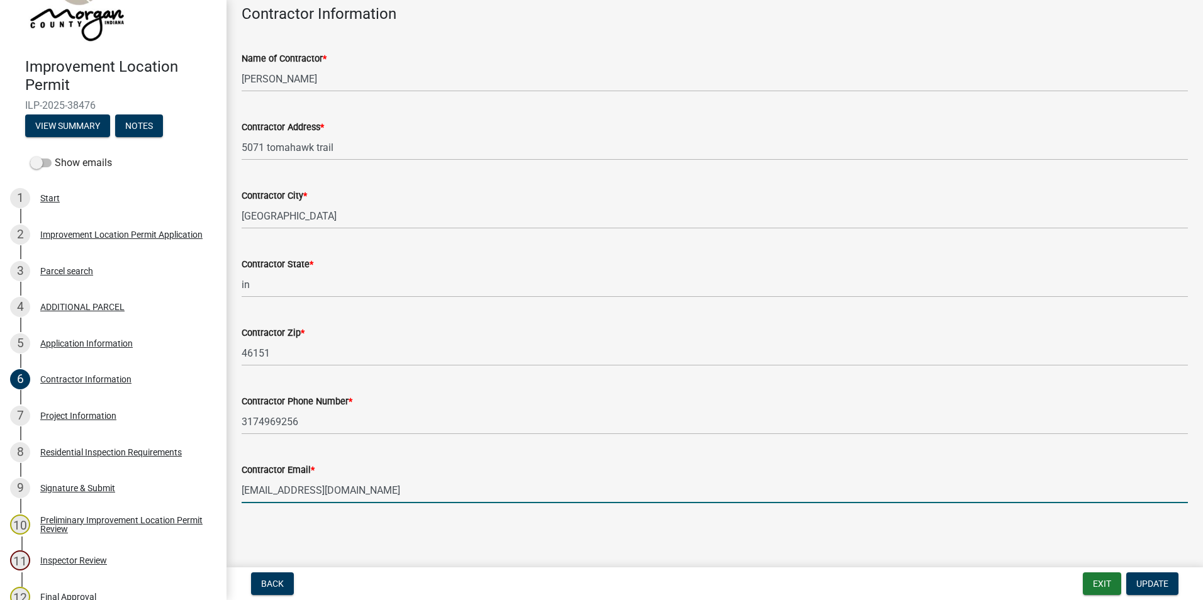
drag, startPoint x: 365, startPoint y: 491, endPoint x: 242, endPoint y: 491, distance: 123.3
click at [242, 491] on input "[EMAIL_ADDRESS][DOMAIN_NAME]" at bounding box center [715, 491] width 946 height 26
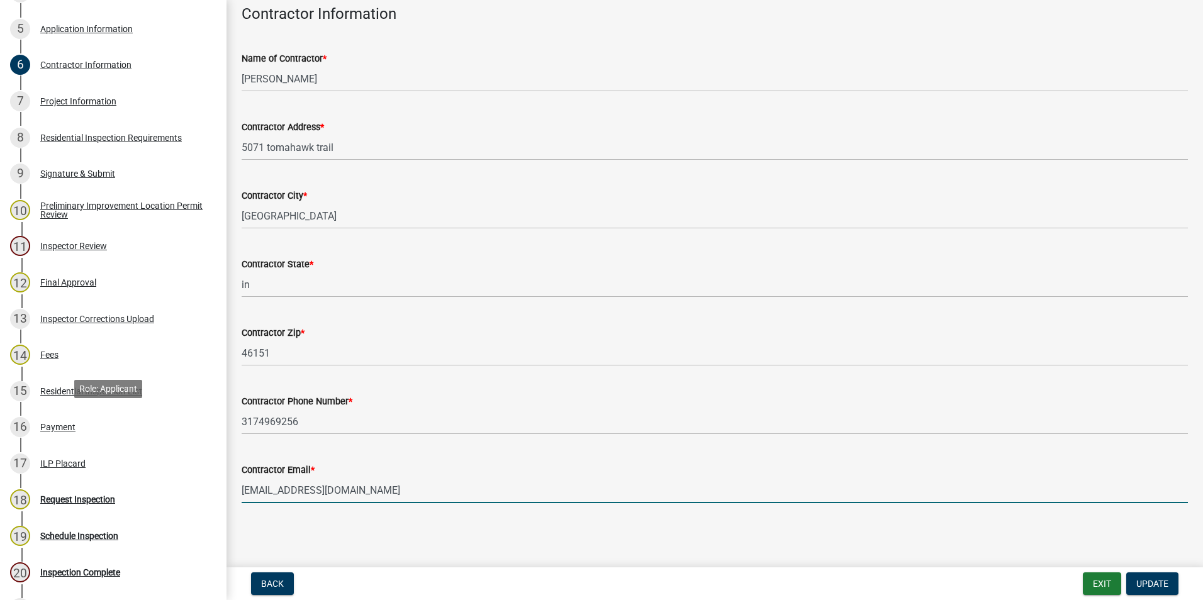
scroll to position [440, 0]
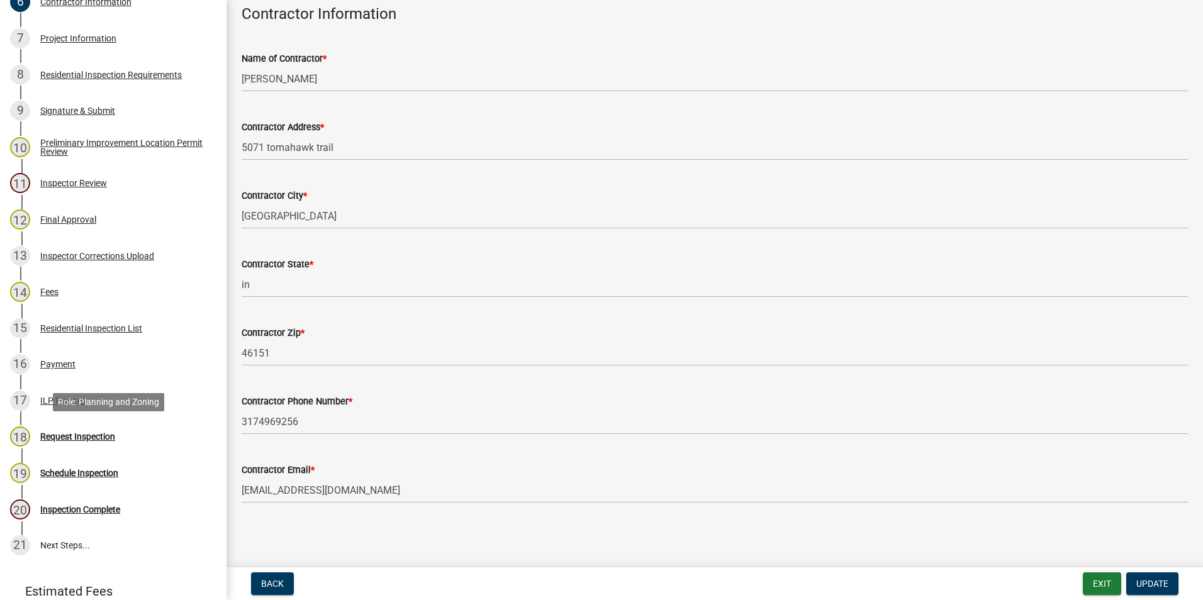
click at [109, 434] on div "Request Inspection" at bounding box center [77, 436] width 75 height 9
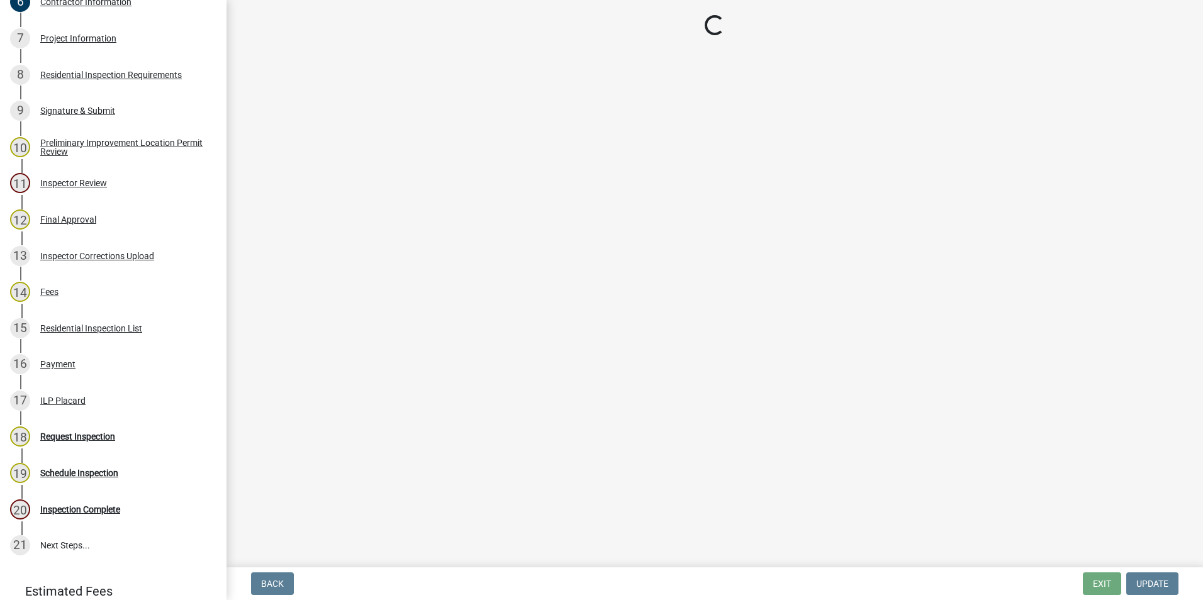
select select "66f77da4-c0f1-42e7-8fb0-bc78569674fc"
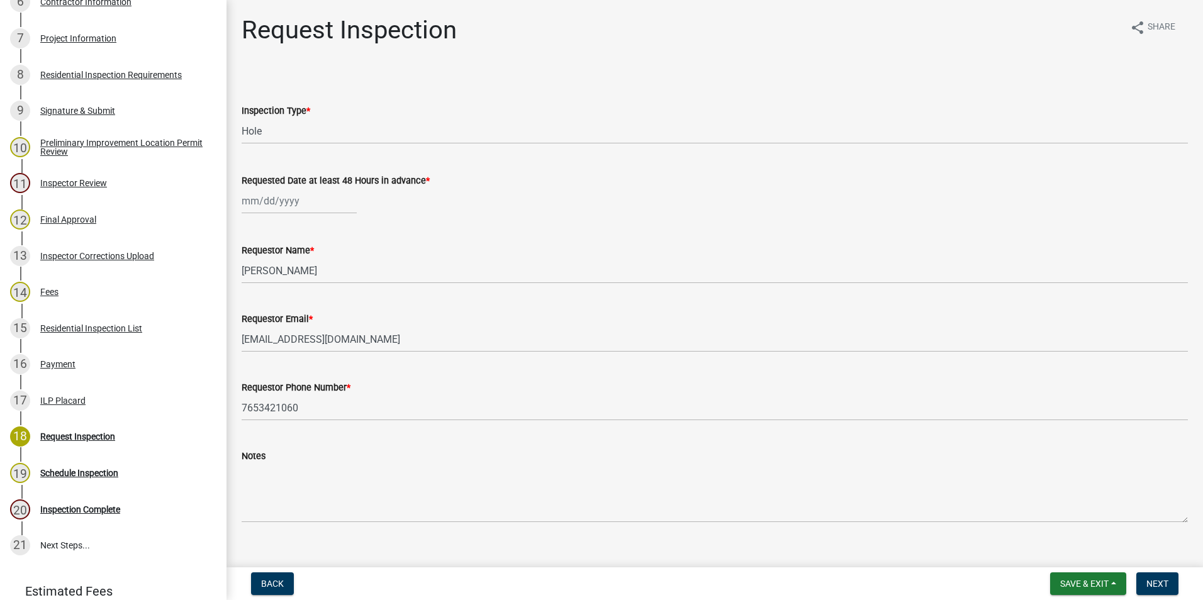
click at [295, 203] on div at bounding box center [299, 201] width 115 height 26
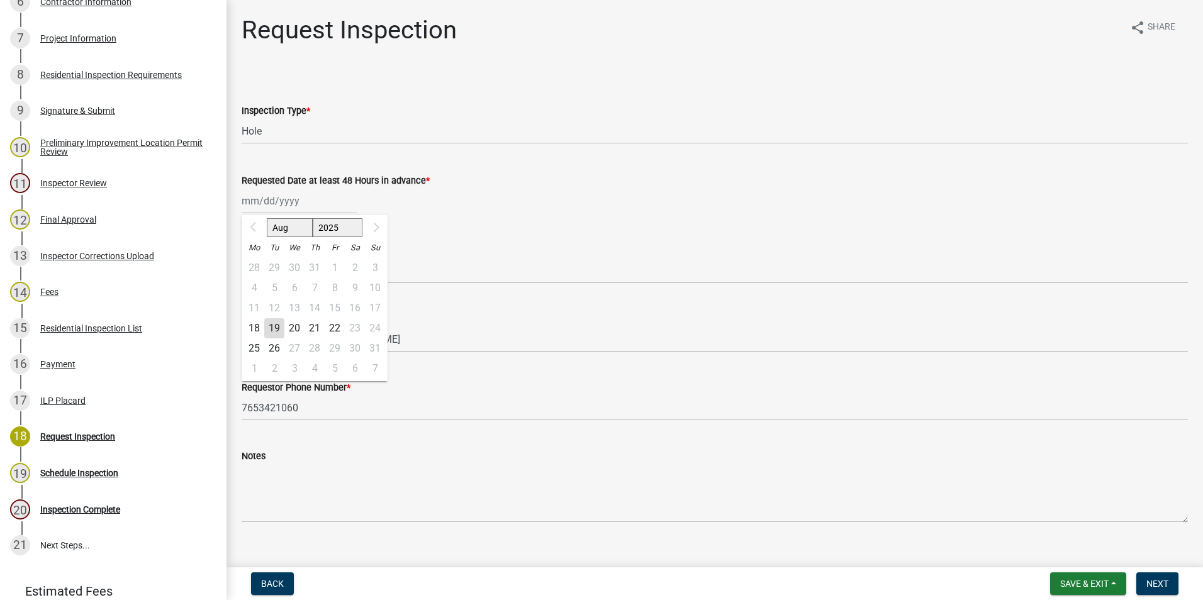
drag, startPoint x: 278, startPoint y: 328, endPoint x: 286, endPoint y: 331, distance: 8.0
click at [279, 328] on div "19" at bounding box center [274, 328] width 20 height 20
type input "[DATE]"
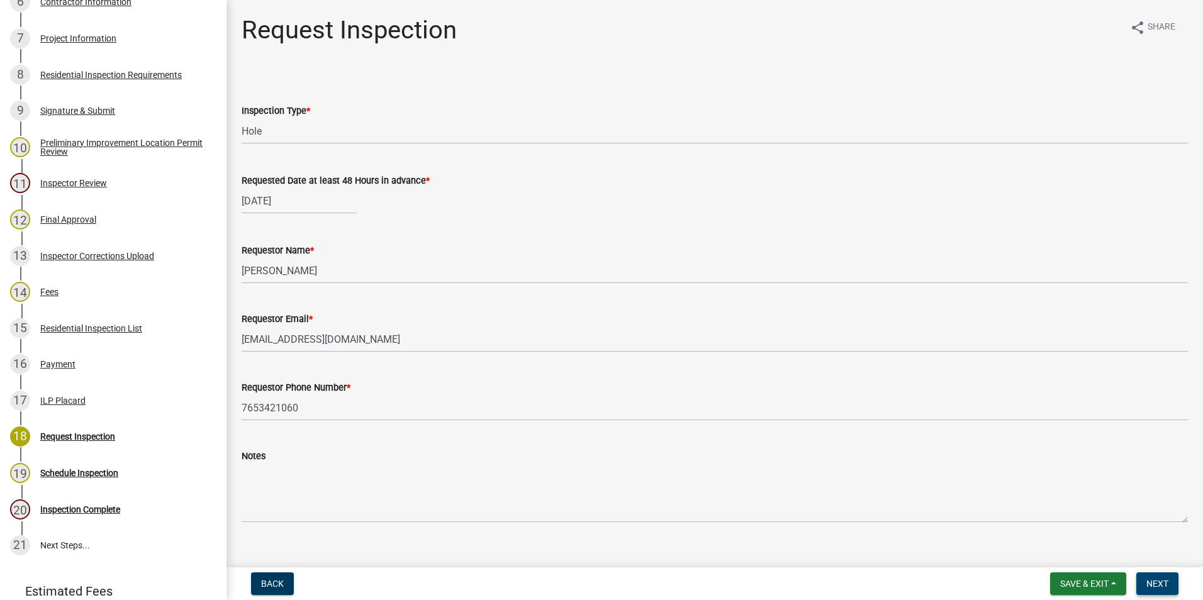
click at [1156, 575] on button "Next" at bounding box center [1157, 584] width 42 height 23
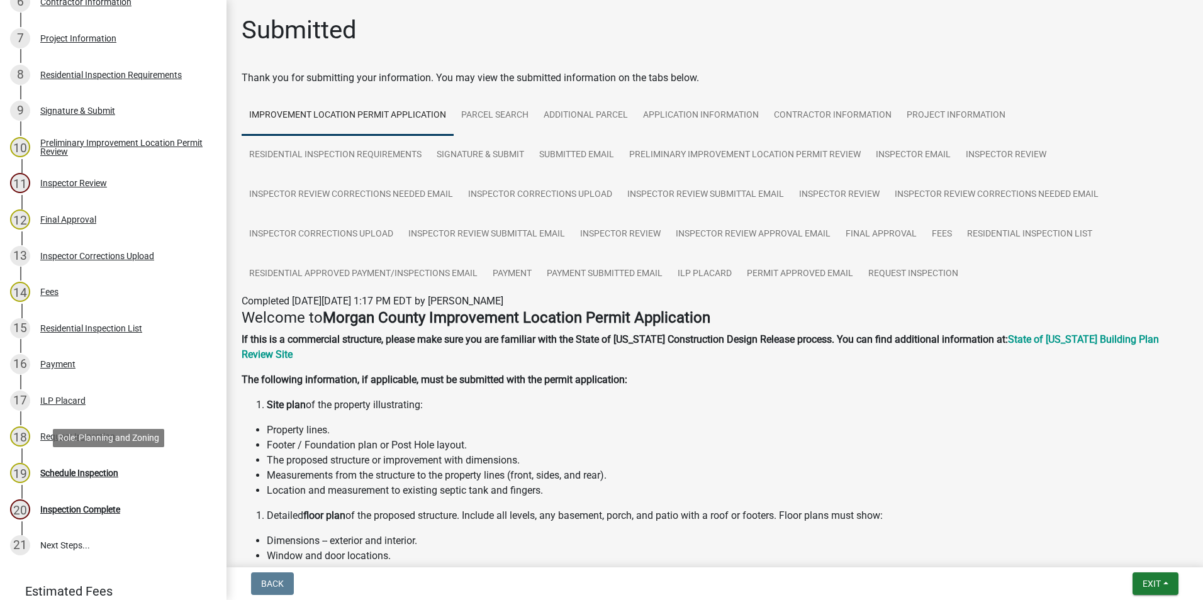
click at [62, 472] on div "Schedule Inspection" at bounding box center [79, 473] width 78 height 9
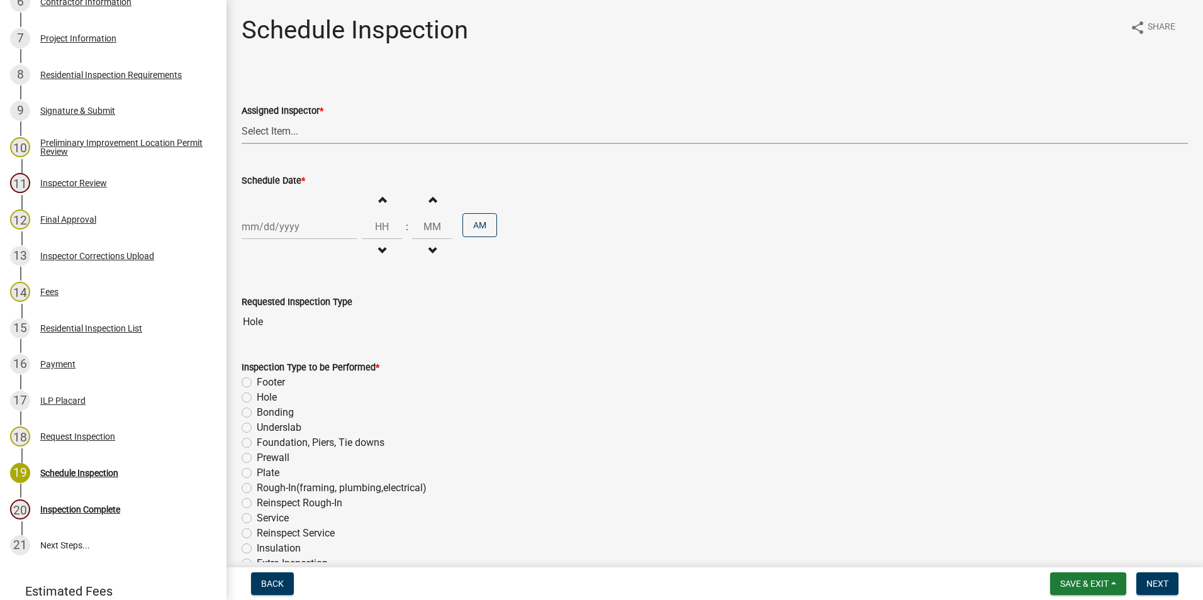
click at [300, 132] on select "Select Item... [PERSON_NAME] ([PERSON_NAME]) AndrewMason ([PERSON_NAME])" at bounding box center [715, 131] width 946 height 26
select select "47d75678-cf87-418f-879d-88d5340f2bcb"
click at [242, 118] on select "Select Item... [PERSON_NAME] ([PERSON_NAME]) AndrewMason ([PERSON_NAME])" at bounding box center [715, 131] width 946 height 26
click at [292, 224] on div at bounding box center [299, 227] width 115 height 26
select select "8"
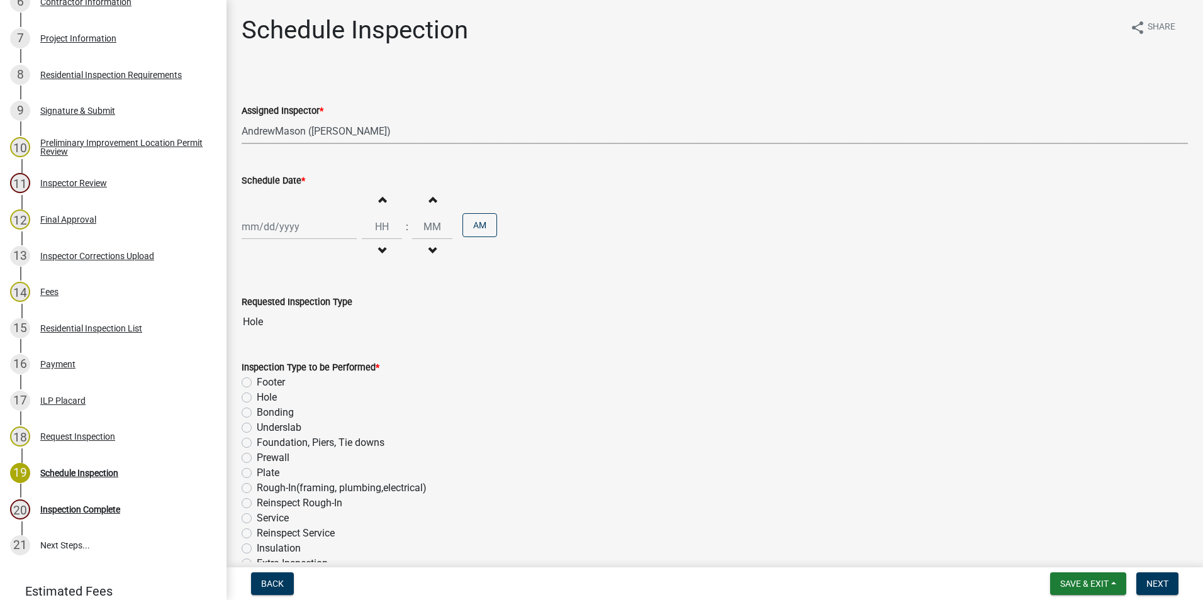
select select "2025"
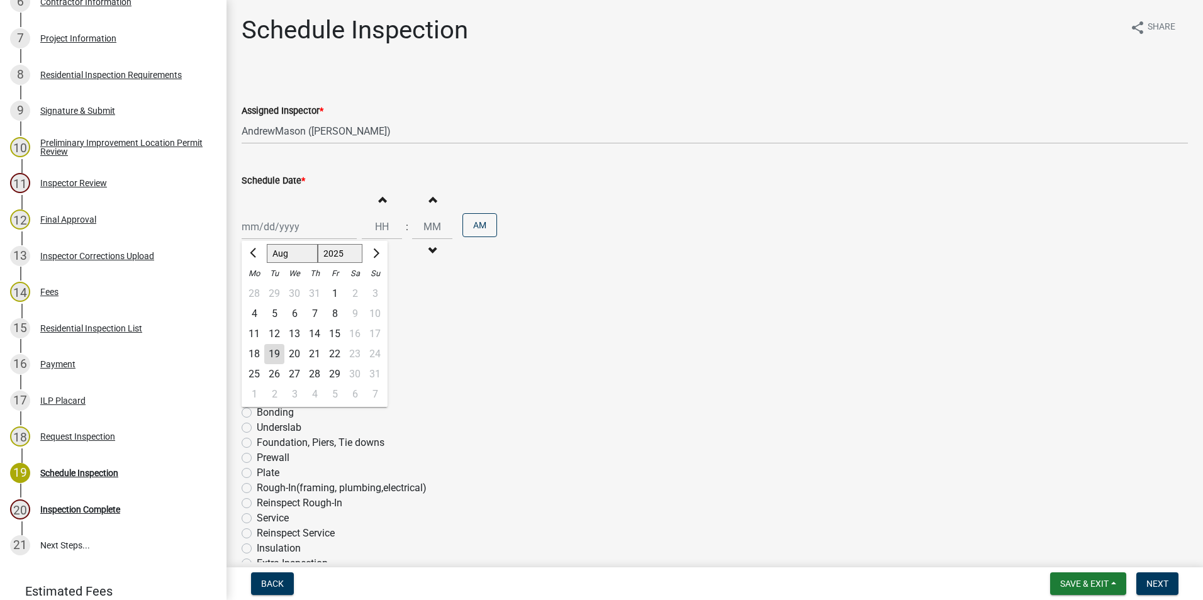
click at [274, 351] on div "19" at bounding box center [274, 354] width 20 height 20
type input "[DATE]"
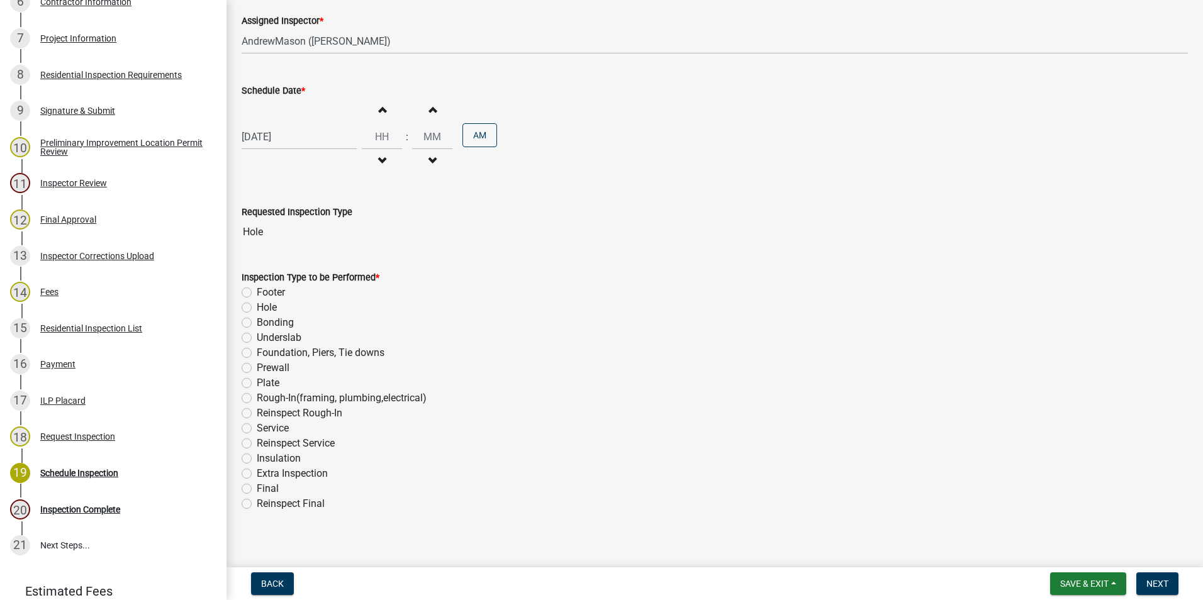
scroll to position [99, 0]
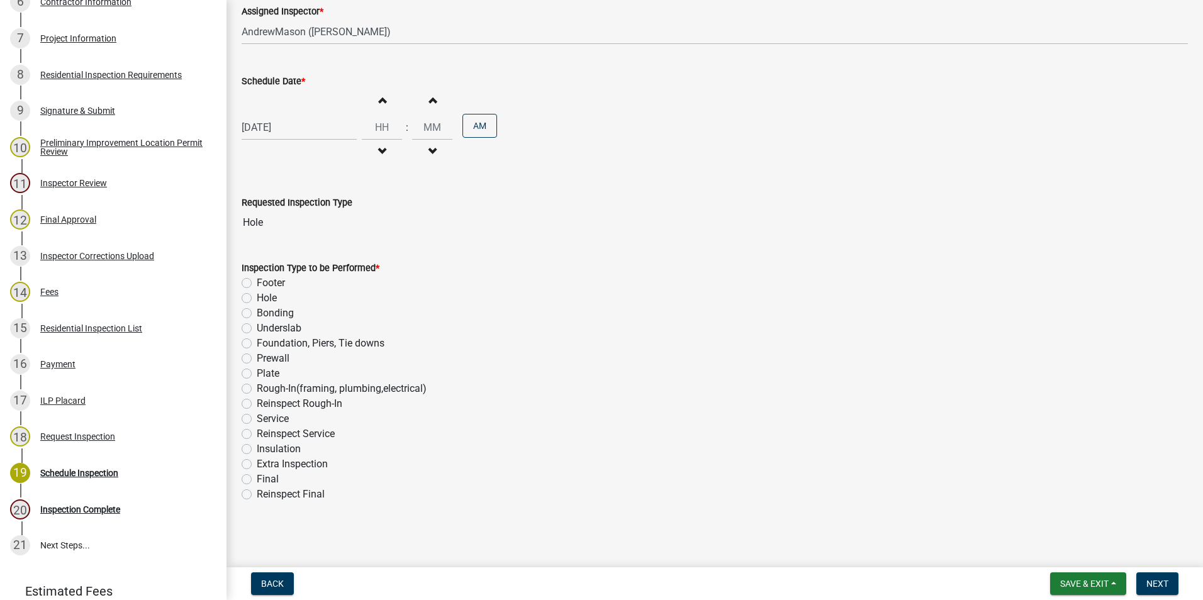
click at [257, 299] on label "Hole" at bounding box center [267, 298] width 20 height 15
click at [257, 299] on input "Hole" at bounding box center [261, 295] width 8 height 8
radio input "true"
click at [1162, 580] on span "Next" at bounding box center [1157, 584] width 22 height 10
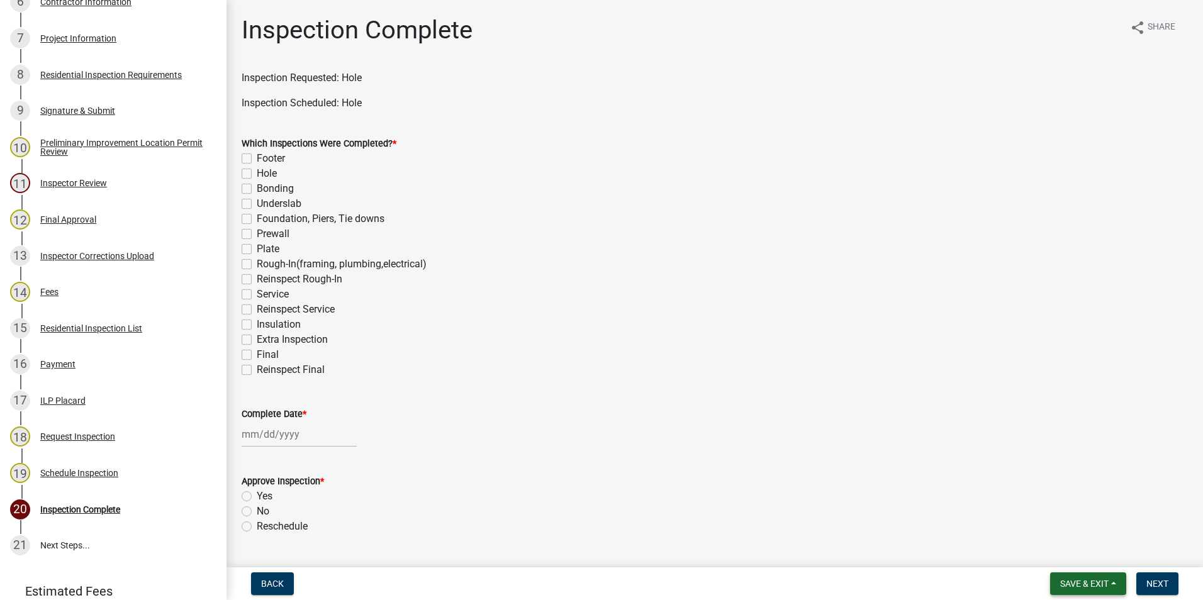
click at [1060, 584] on span "Save & Exit" at bounding box center [1084, 584] width 48 height 10
click at [1054, 550] on button "Save & Exit" at bounding box center [1076, 551] width 101 height 30
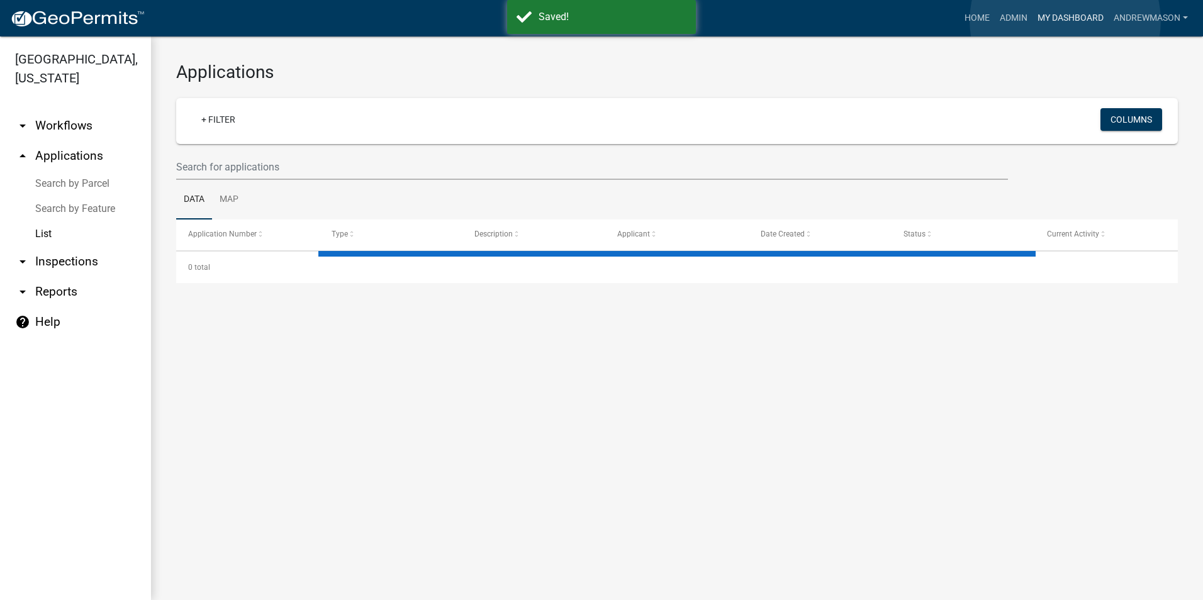
click at [1065, 21] on link "My Dashboard" at bounding box center [1070, 18] width 76 height 24
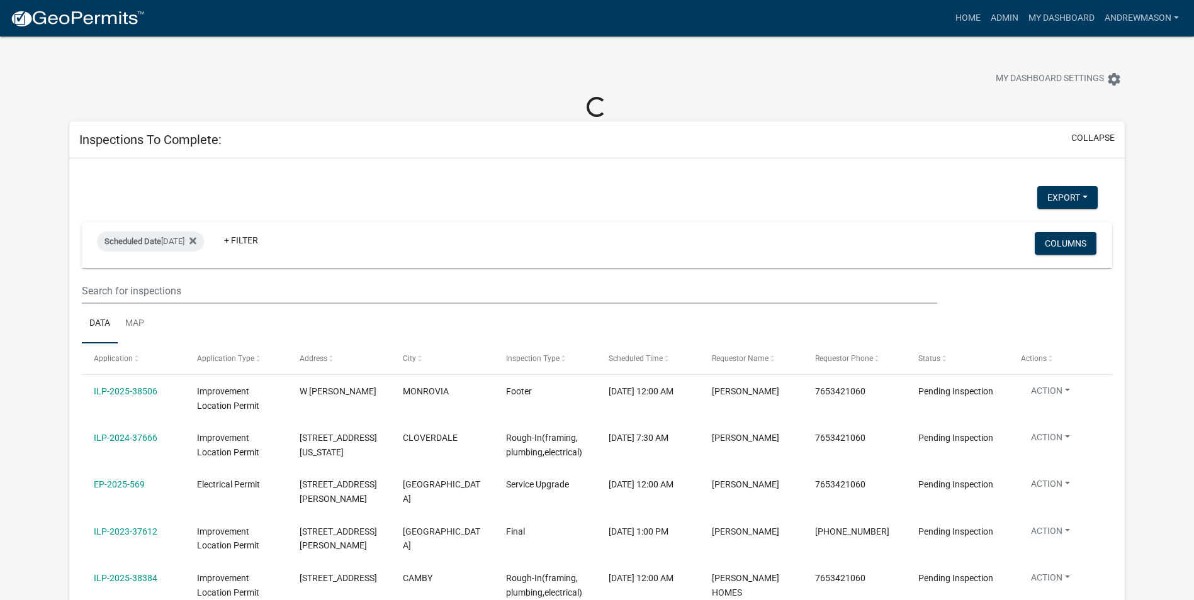
select select "3: 100"
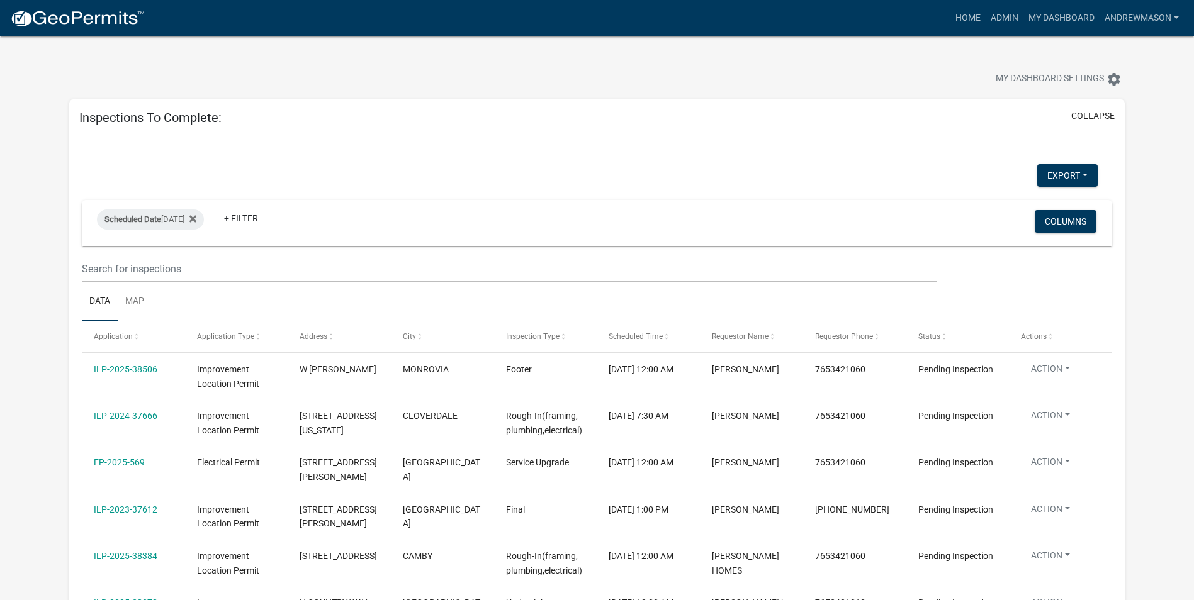
click at [124, 465] on link "EP-2025-569" at bounding box center [119, 462] width 51 height 10
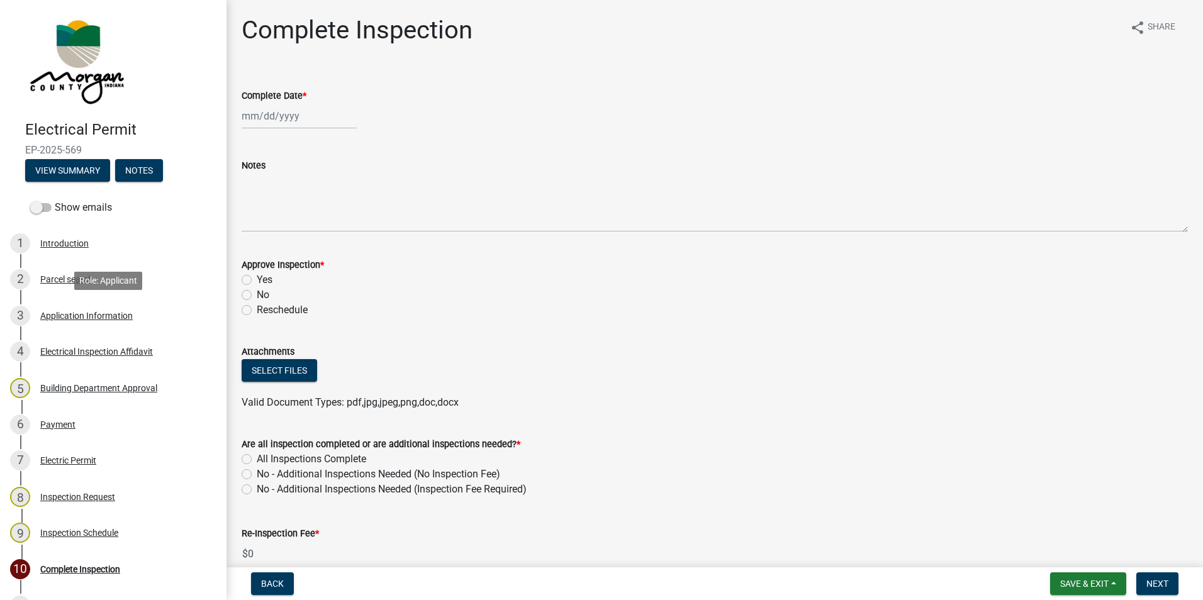
click at [92, 317] on div "Application Information" at bounding box center [86, 315] width 92 height 9
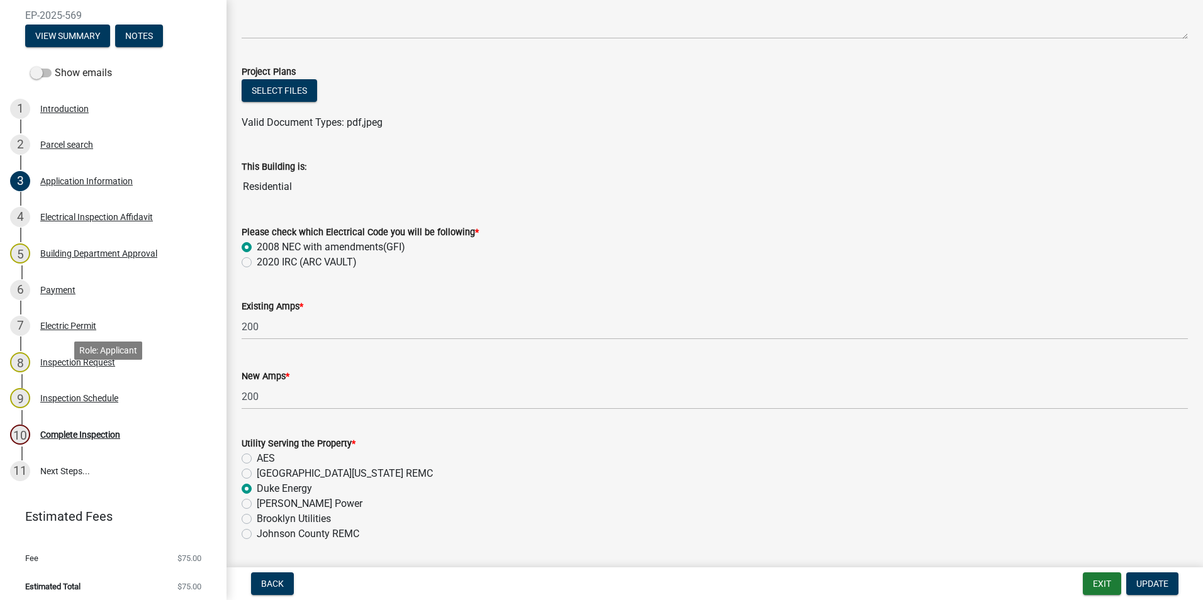
scroll to position [140, 0]
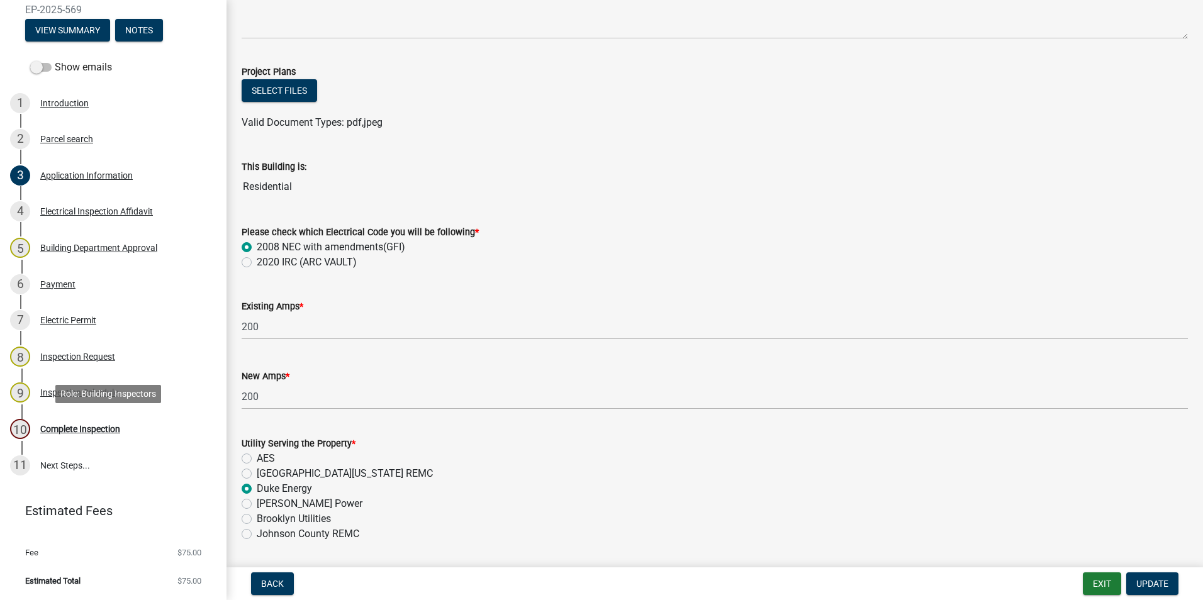
click at [113, 430] on div "Complete Inspection" at bounding box center [80, 429] width 80 height 9
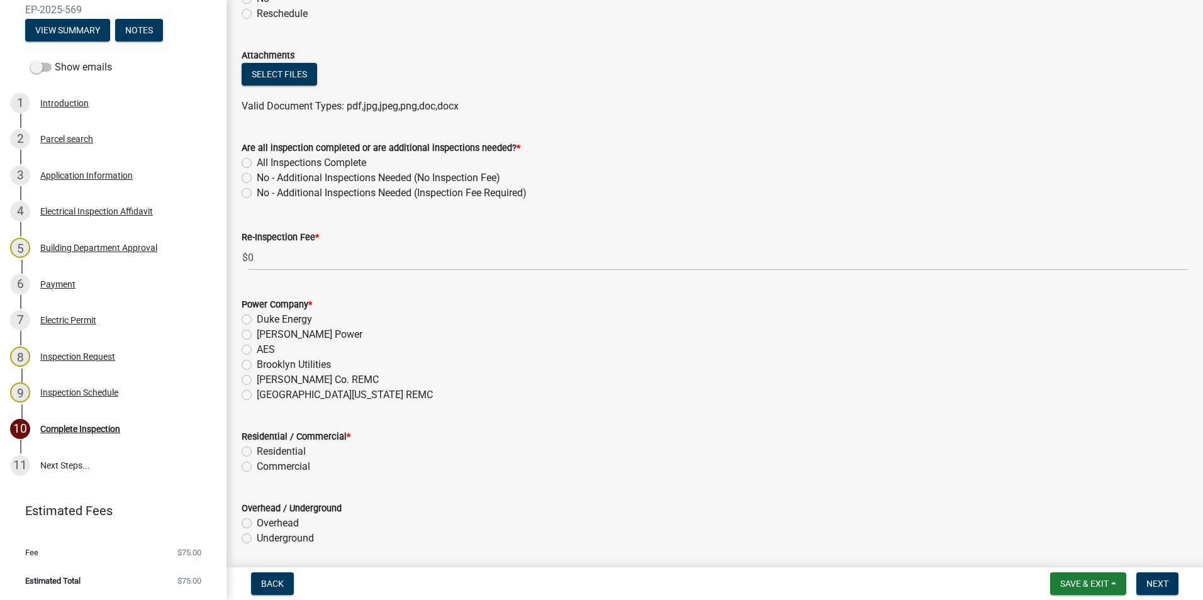
scroll to position [340, 0]
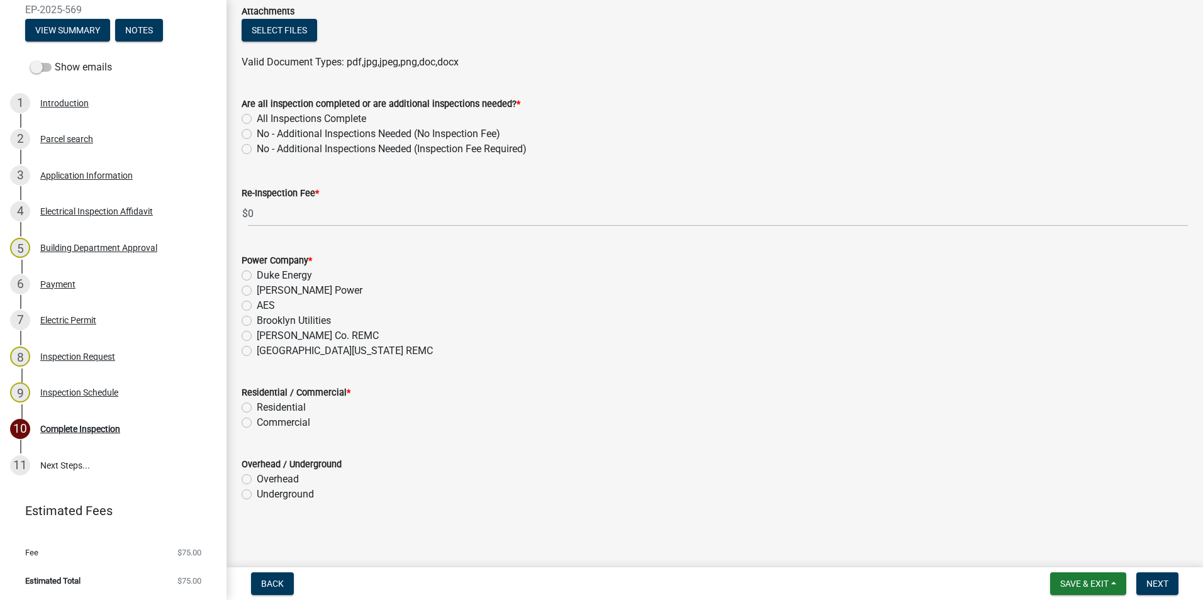
click at [257, 275] on label "Duke Energy" at bounding box center [284, 275] width 55 height 15
click at [257, 275] on input "Duke Energy" at bounding box center [261, 272] width 8 height 8
radio input "true"
click at [1097, 586] on span "Save & Exit" at bounding box center [1084, 584] width 48 height 10
click at [1078, 552] on button "Save & Exit" at bounding box center [1076, 551] width 101 height 30
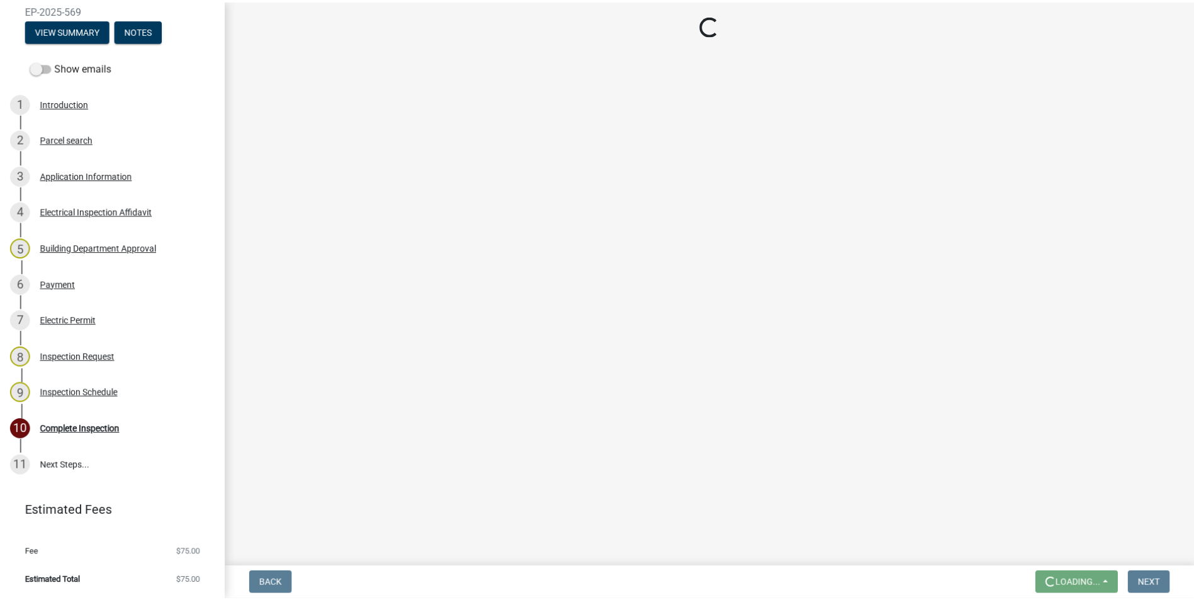
scroll to position [0, 0]
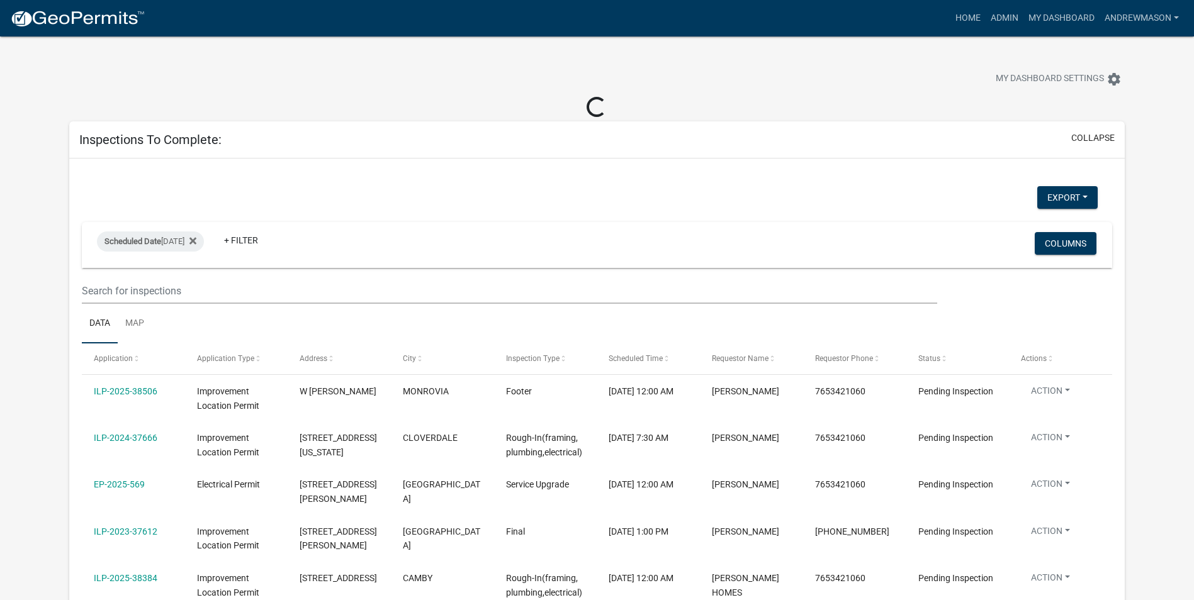
select select "3: 100"
